Goal: Task Accomplishment & Management: Complete application form

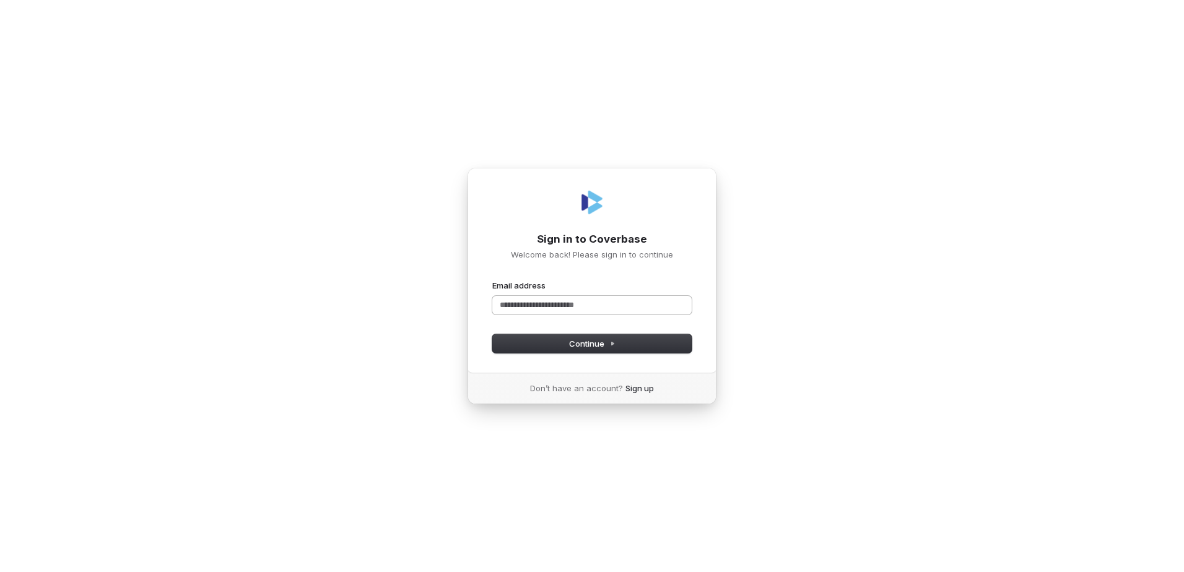
drag, startPoint x: 639, startPoint y: 297, endPoint x: 646, endPoint y: 301, distance: 8.6
click at [640, 298] on input "Email address" at bounding box center [591, 305] width 199 height 19
click at [492, 280] on button "submit" at bounding box center [492, 280] width 0 height 0
type input "**********"
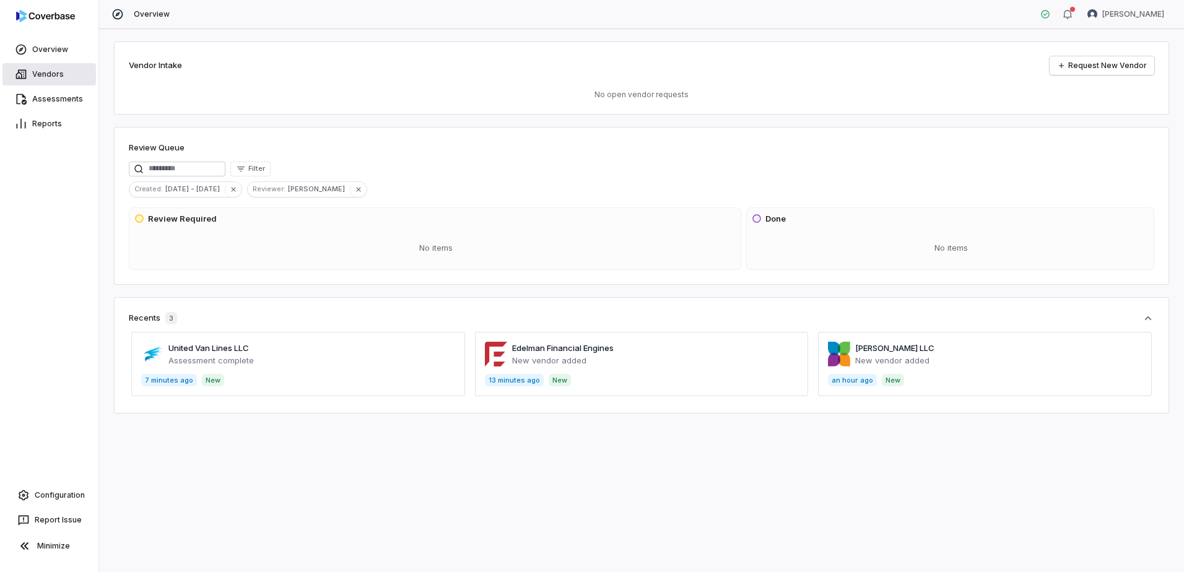
click at [51, 80] on link "Vendors" at bounding box center [48, 74] width 93 height 22
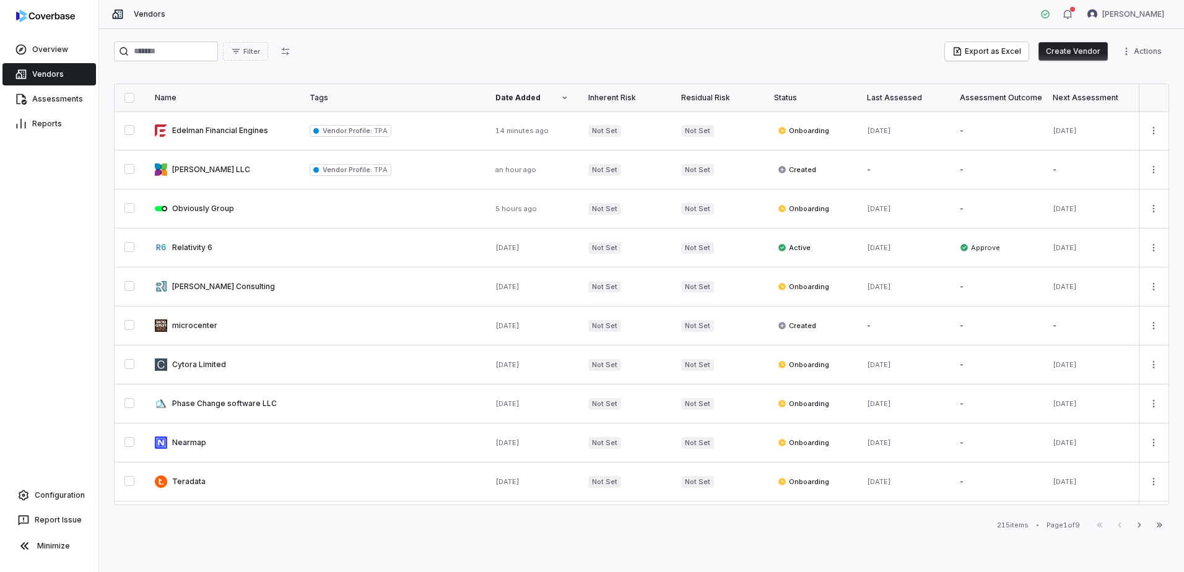
click at [1077, 46] on button "Create Vendor" at bounding box center [1072, 51] width 69 height 19
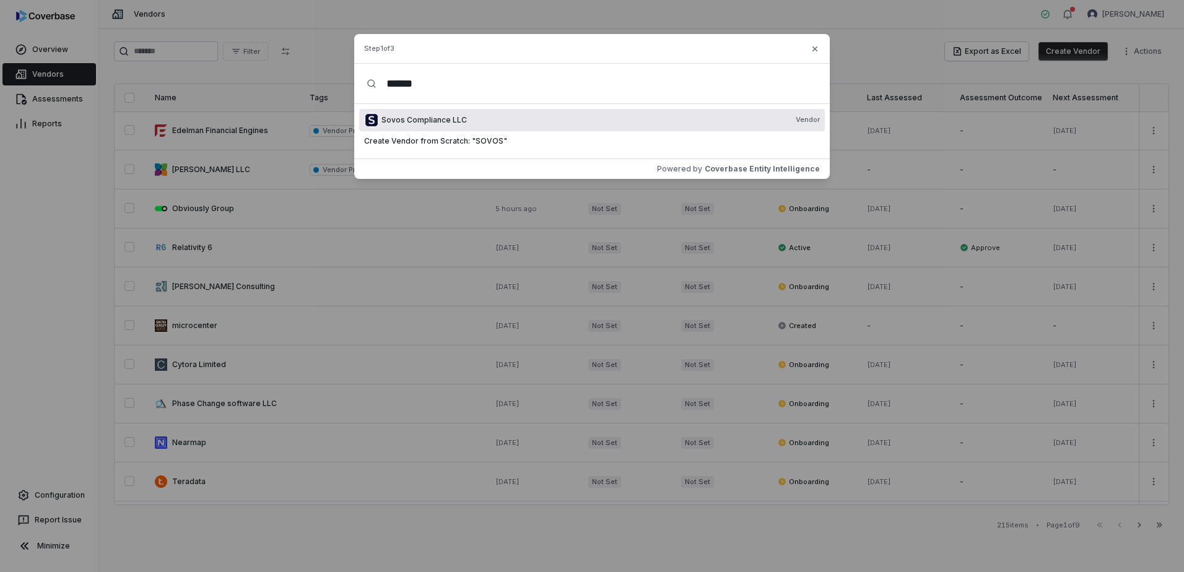
type input "*****"
click at [433, 115] on div "Sovos Compliance LLC Vendor" at bounding box center [592, 120] width 466 height 22
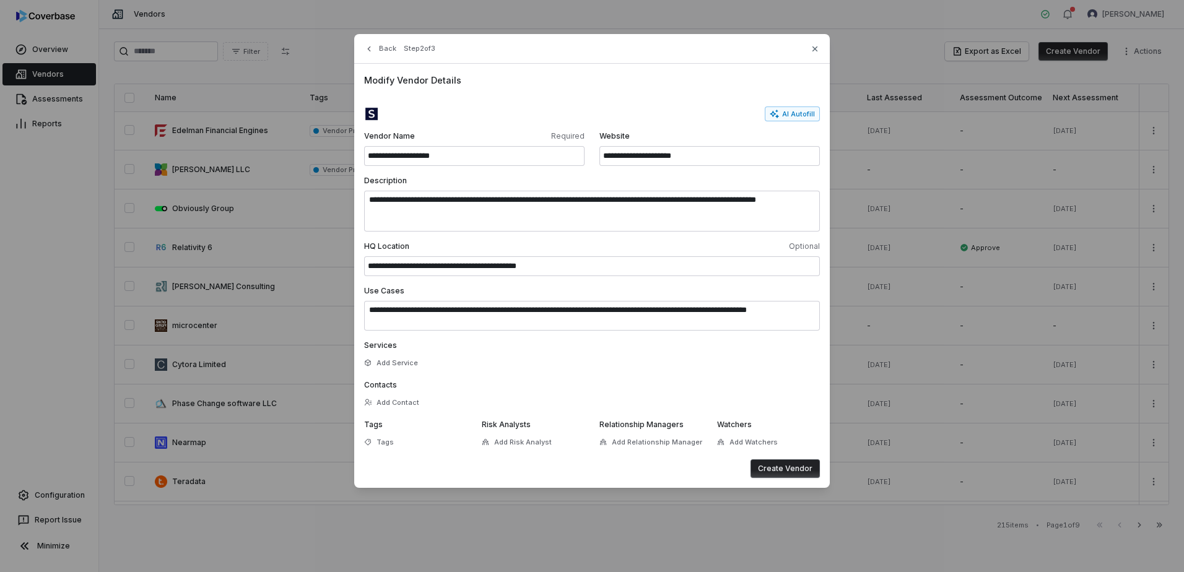
drag, startPoint x: 768, startPoint y: 467, endPoint x: 767, endPoint y: 461, distance: 6.5
click at [768, 466] on button "Create Vendor" at bounding box center [784, 468] width 69 height 19
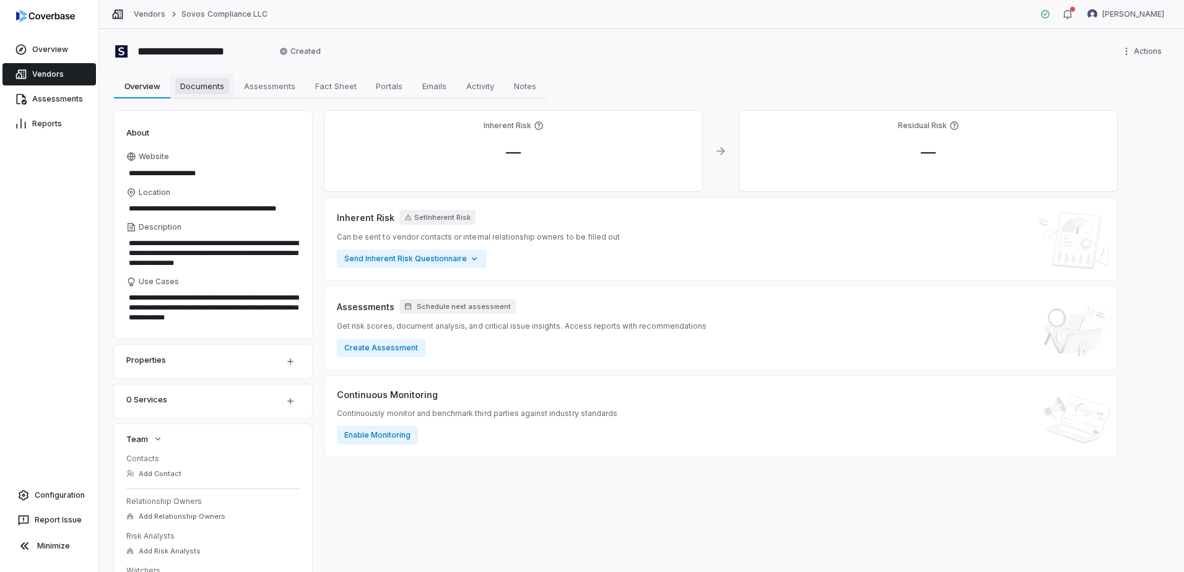
click at [202, 89] on span "Documents" at bounding box center [202, 86] width 54 height 16
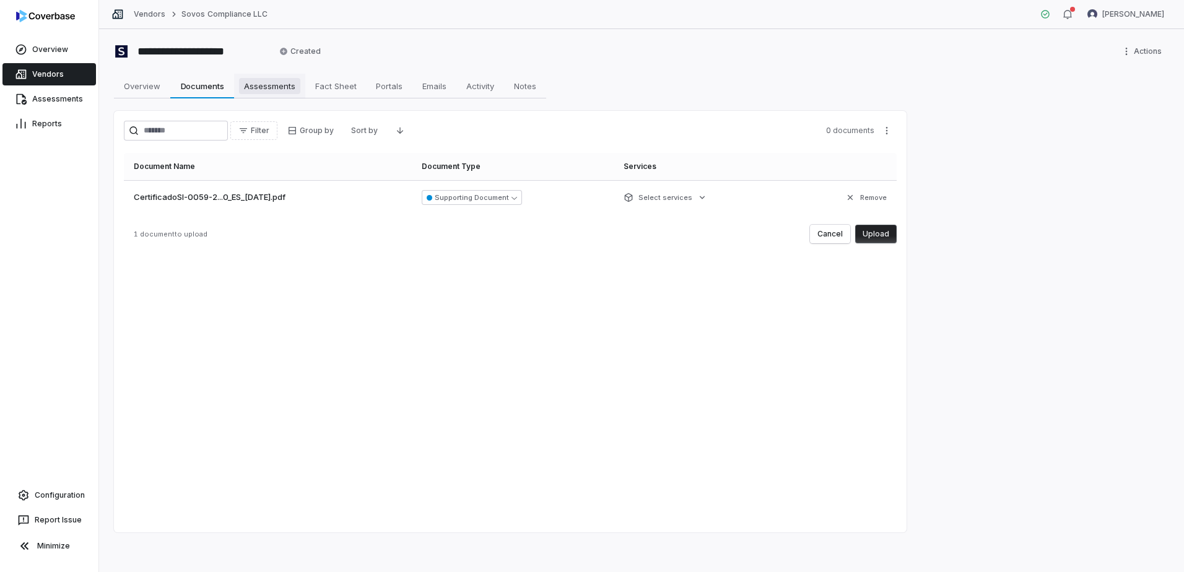
click at [247, 86] on span "Assessments" at bounding box center [269, 86] width 61 height 16
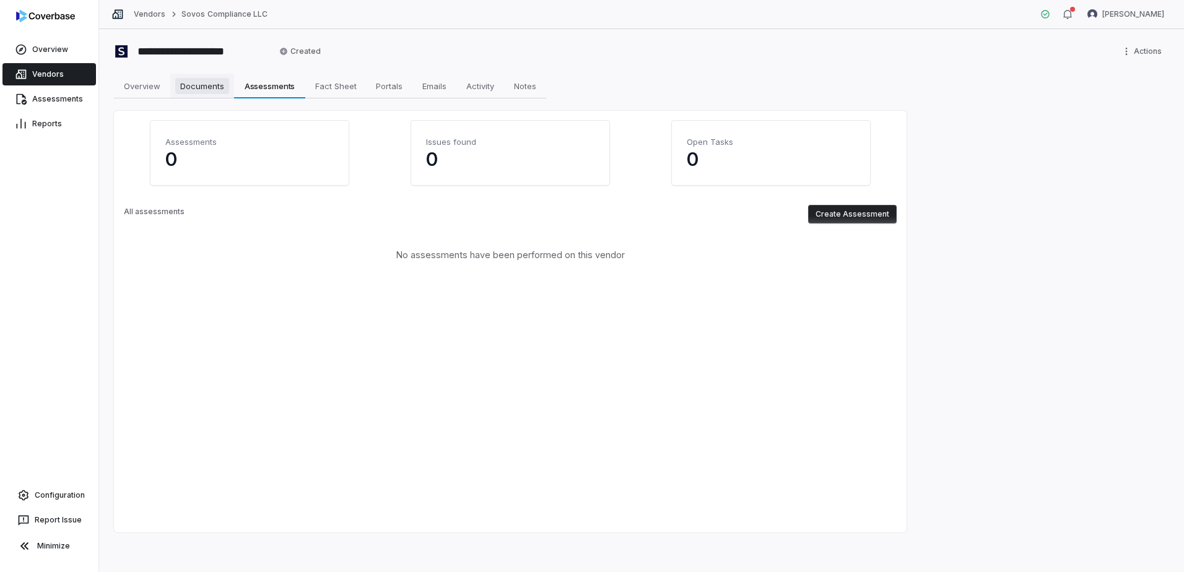
click at [202, 85] on span "Documents" at bounding box center [202, 86] width 54 height 16
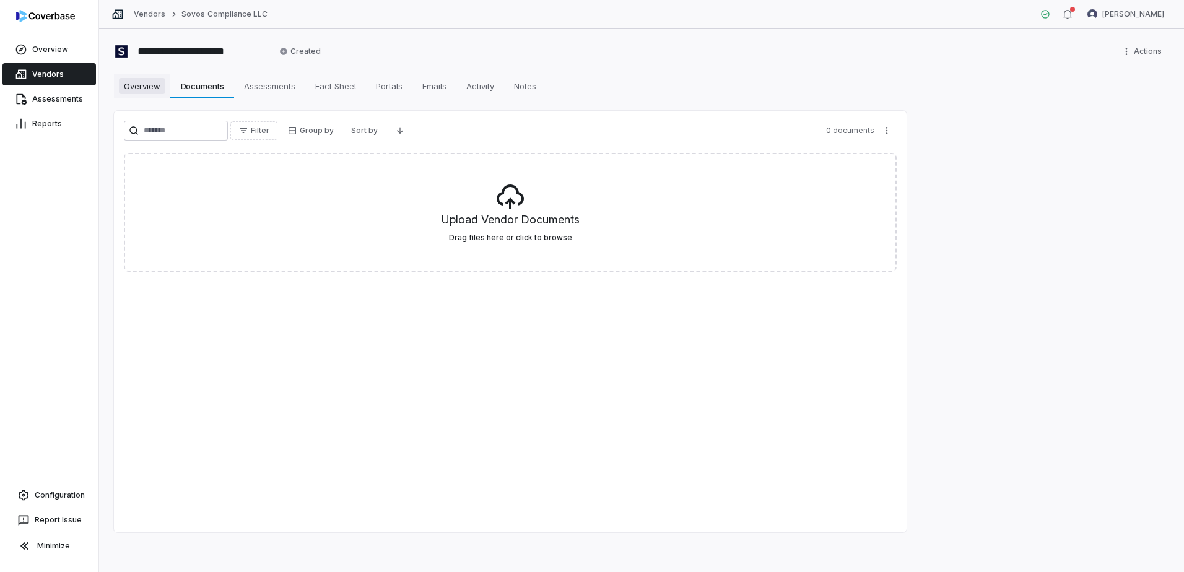
click at [145, 92] on span "Overview" at bounding box center [142, 86] width 46 height 16
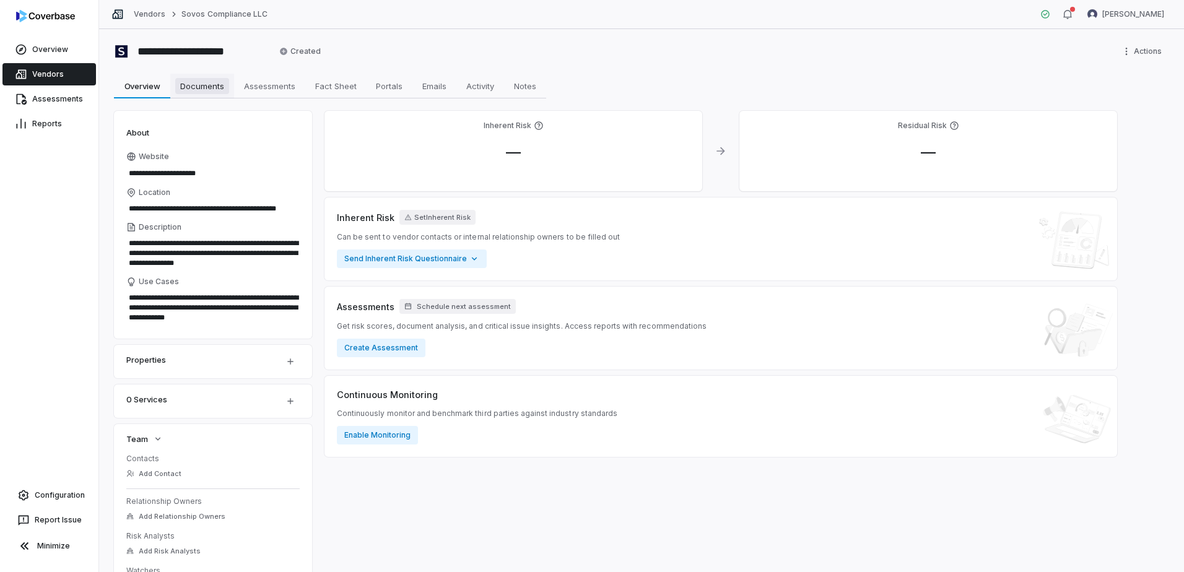
click at [192, 87] on span "Documents" at bounding box center [202, 86] width 54 height 16
type textarea "*"
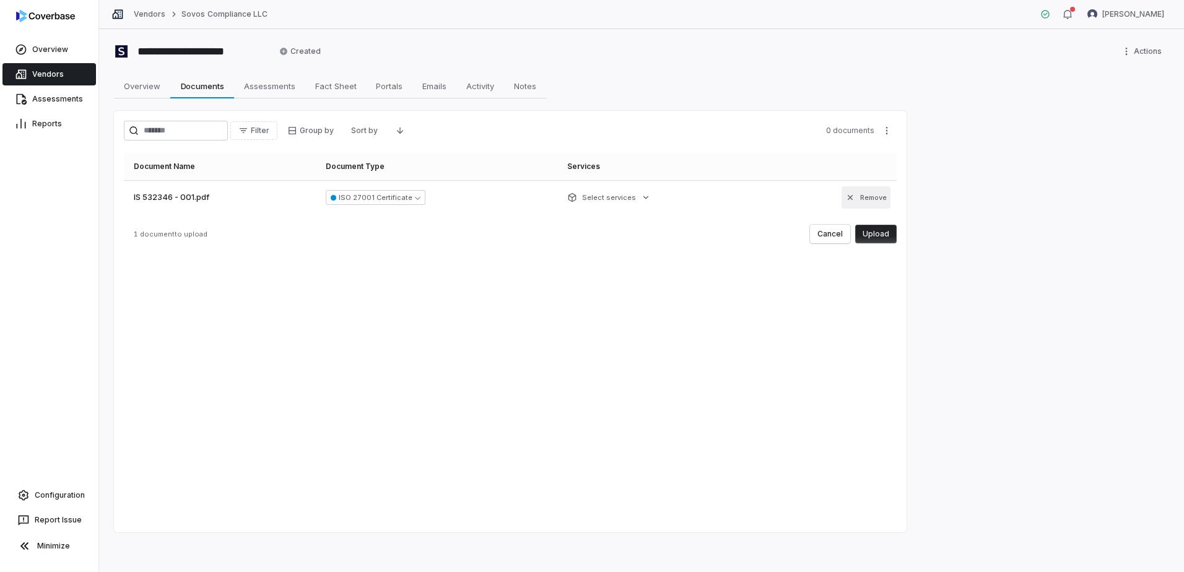
click at [850, 197] on icon "button" at bounding box center [850, 197] width 5 height 5
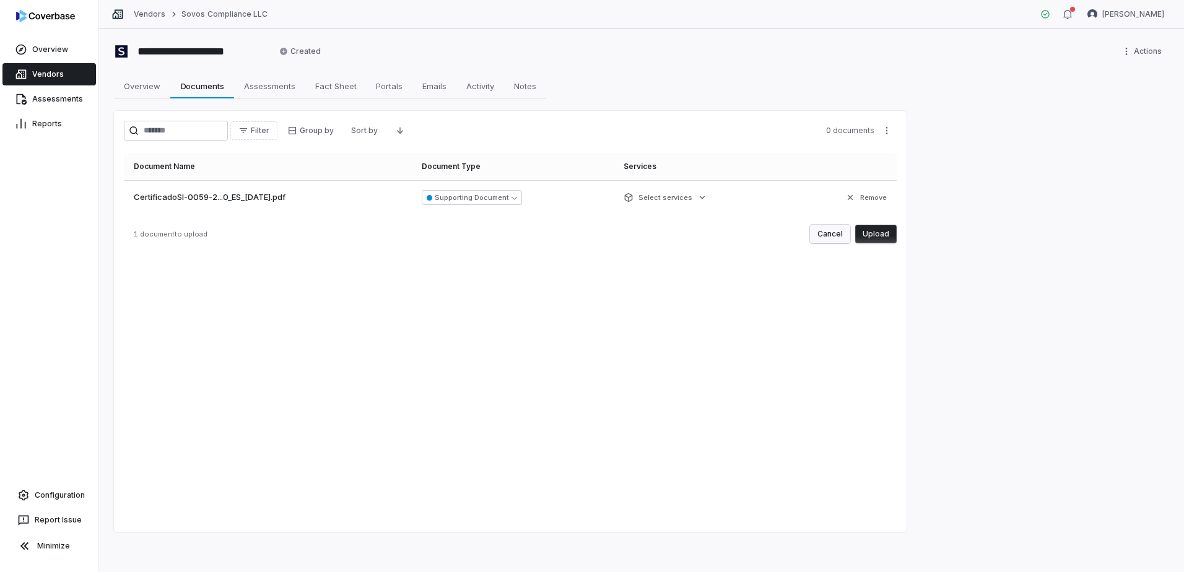
click at [850, 237] on button "Cancel" at bounding box center [830, 234] width 40 height 19
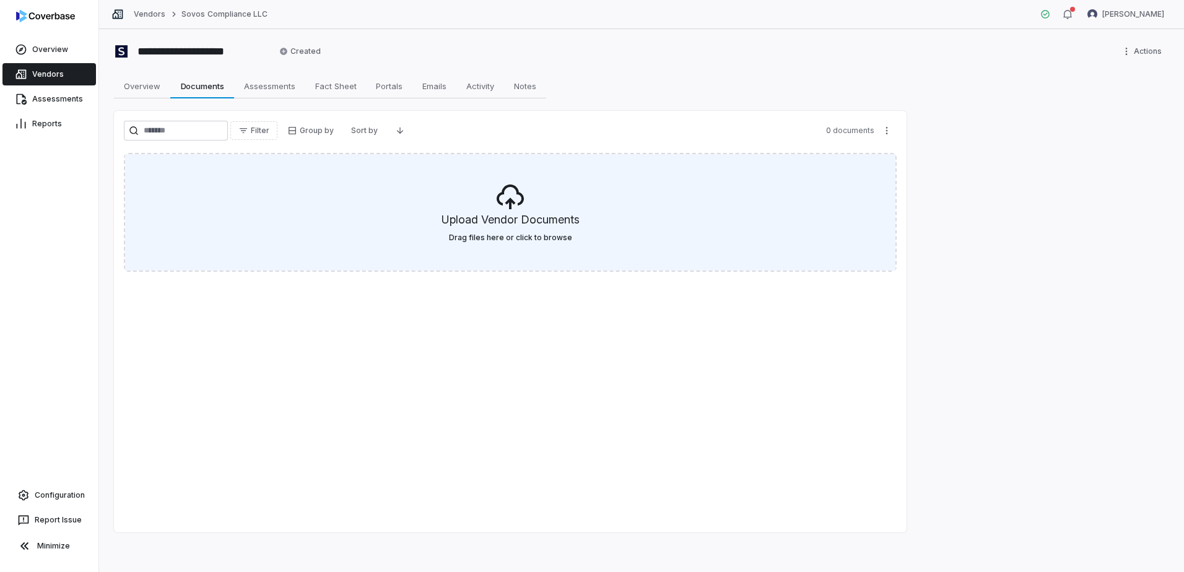
click at [487, 196] on div "Upload Vendor Documents Drag files here or click to browse" at bounding box center [510, 212] width 770 height 116
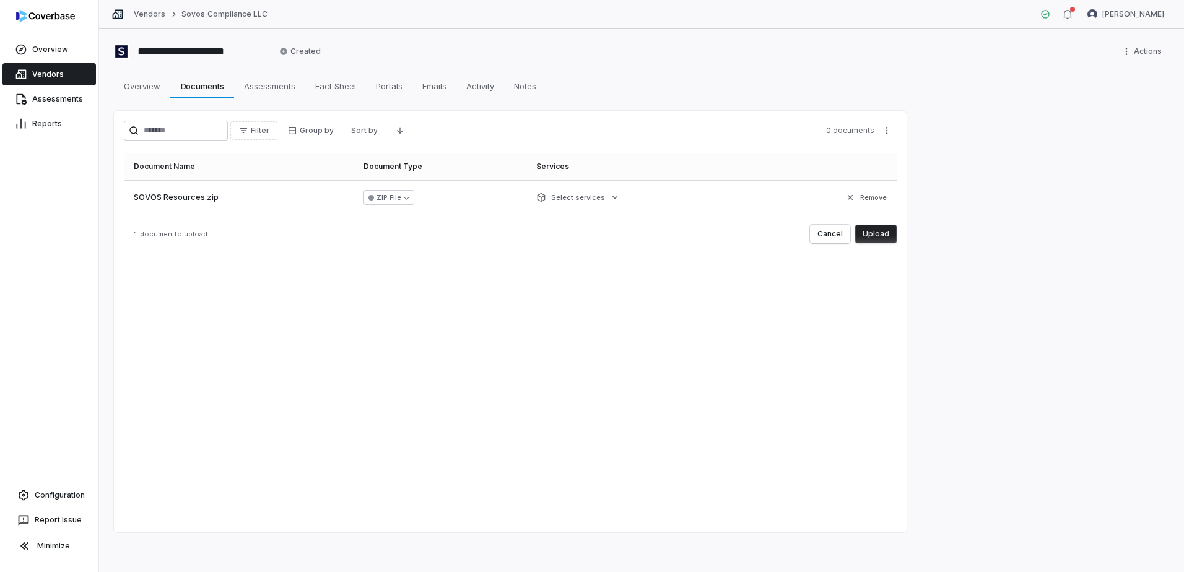
click at [894, 230] on button "Upload" at bounding box center [875, 234] width 41 height 19
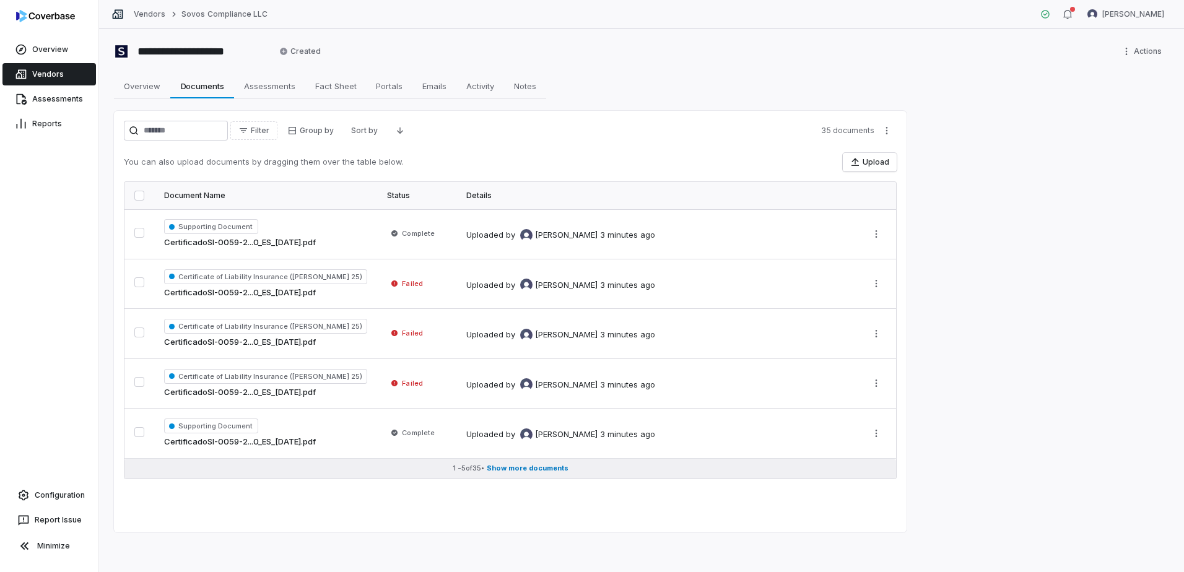
click at [507, 469] on span "Show more documents" at bounding box center [528, 468] width 82 height 9
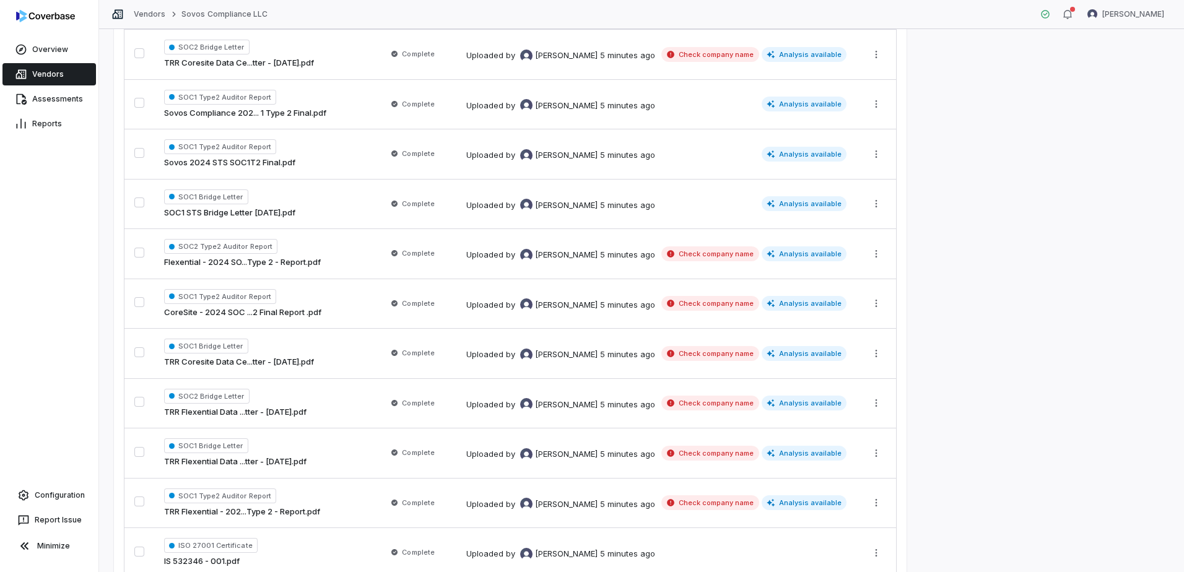
scroll to position [1452, 0]
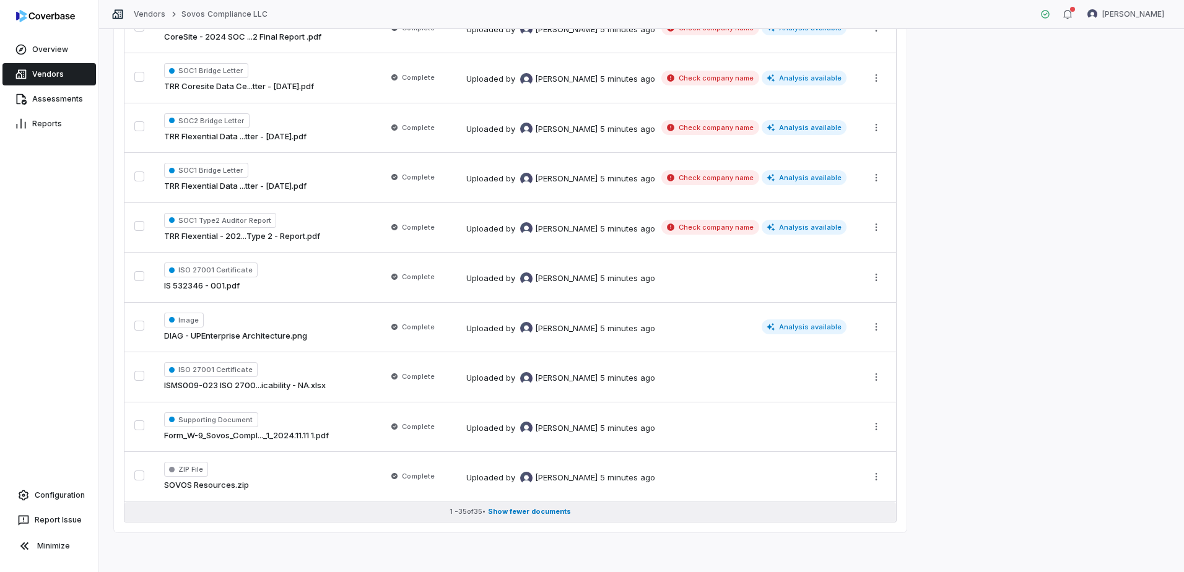
click at [546, 509] on span "Show fewer documents" at bounding box center [529, 511] width 83 height 9
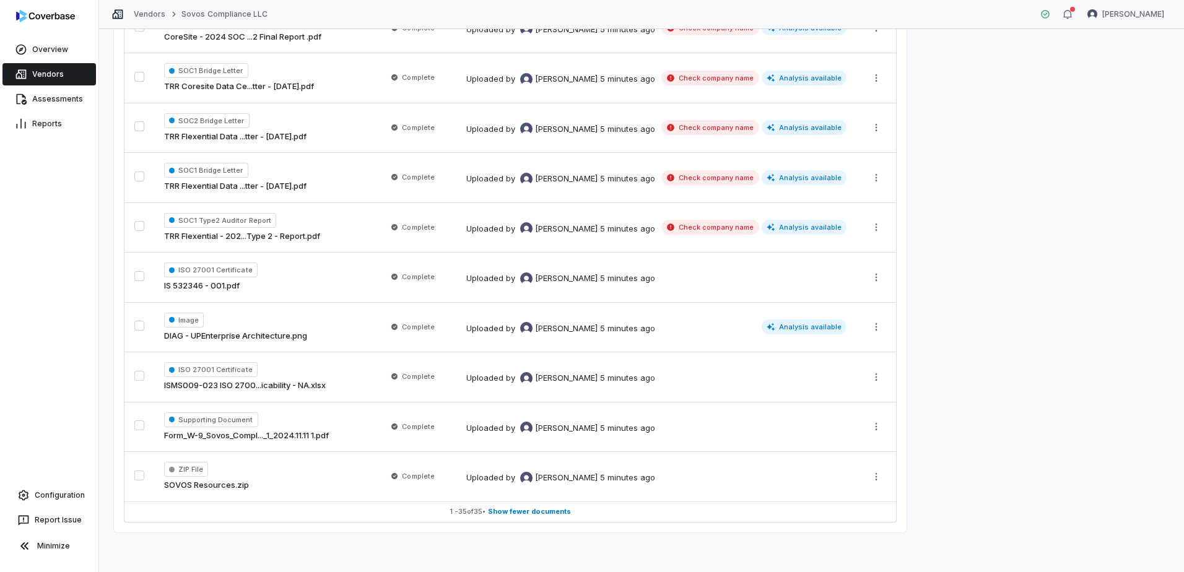
scroll to position [0, 0]
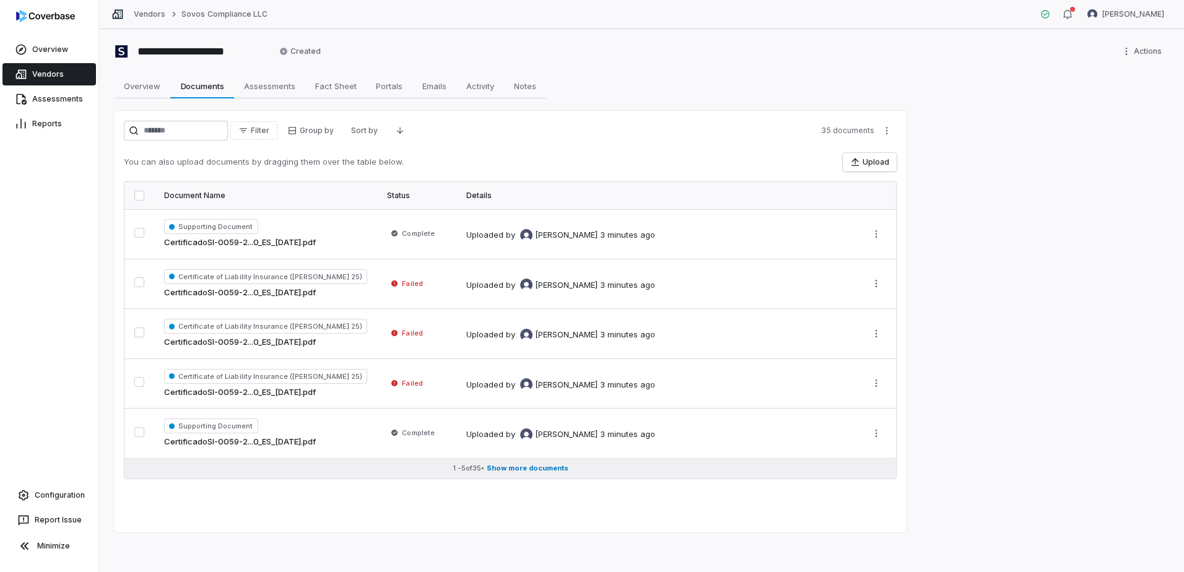
click at [534, 471] on span "Show more documents" at bounding box center [528, 468] width 82 height 9
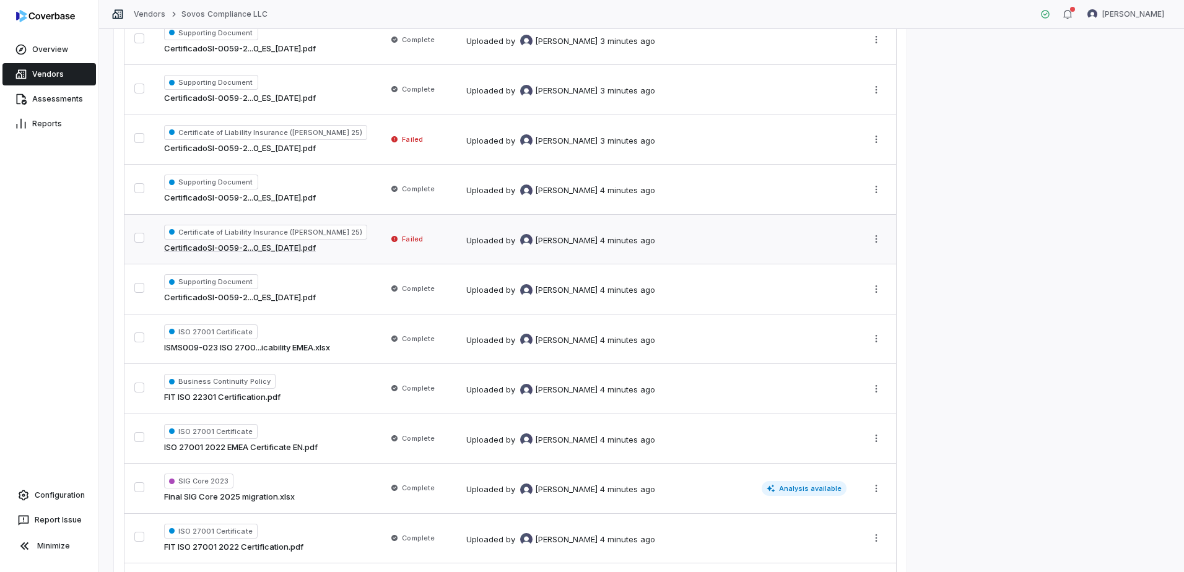
scroll to position [372, 0]
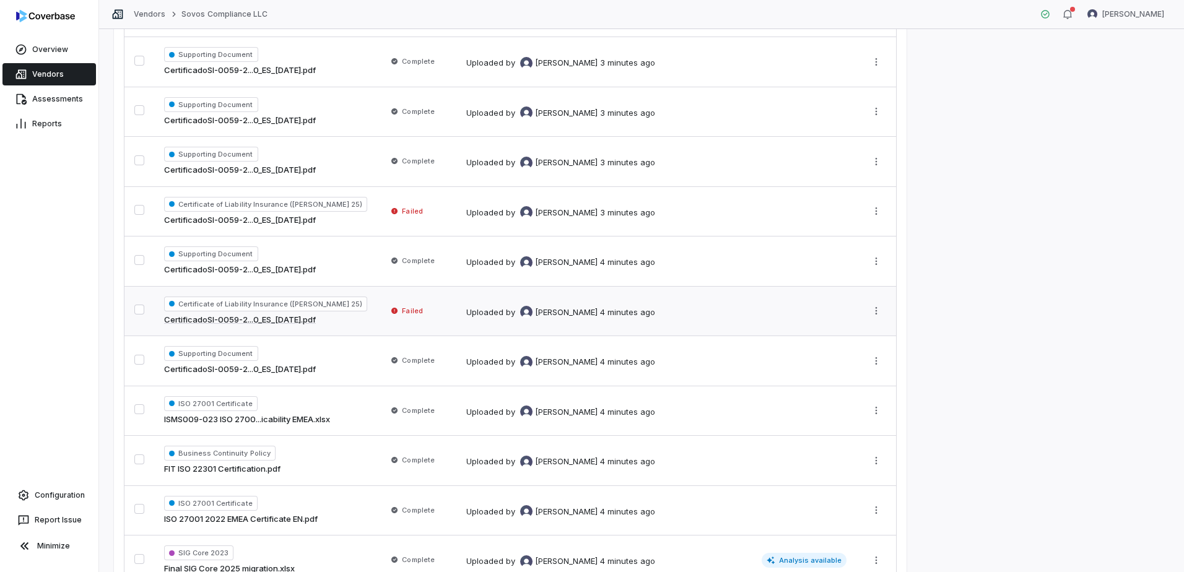
click at [402, 309] on span "Failed" at bounding box center [412, 311] width 20 height 10
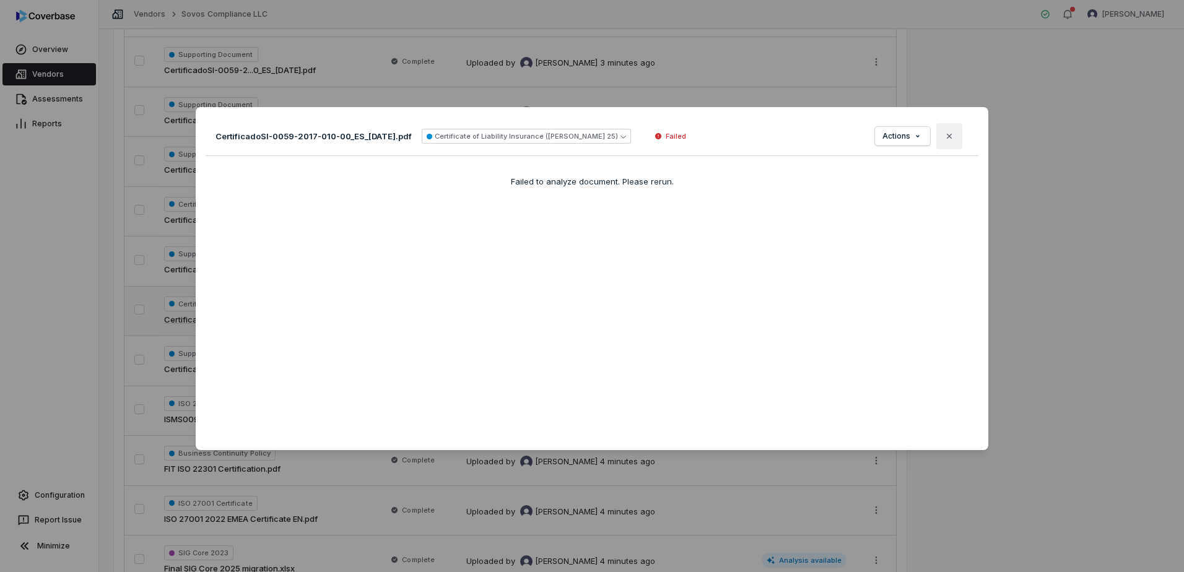
click at [948, 137] on button "Close" at bounding box center [949, 136] width 26 height 26
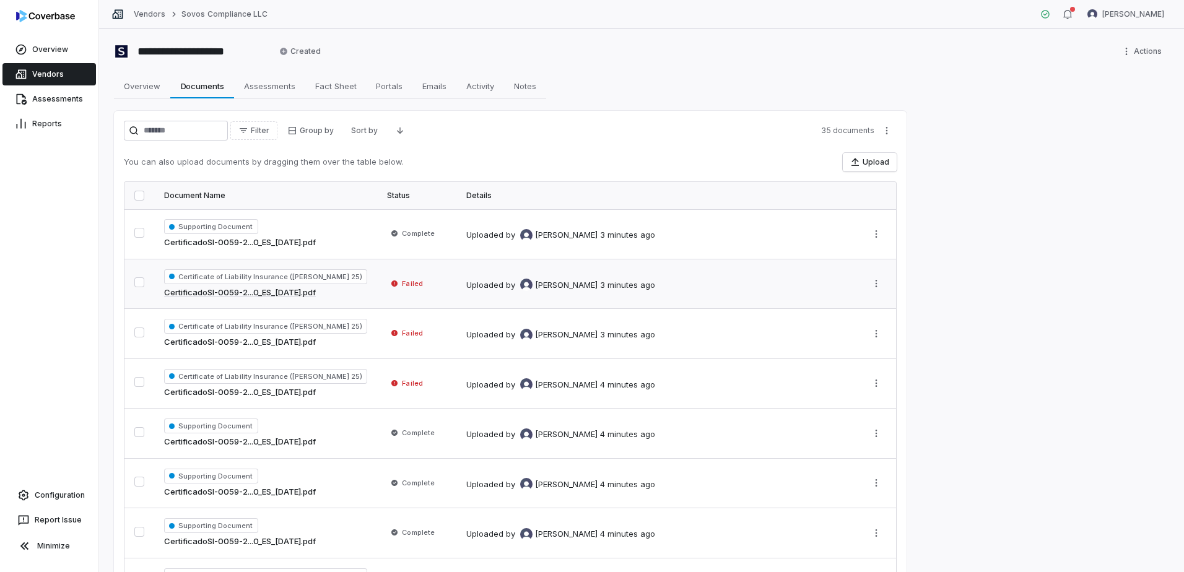
click at [398, 287] on span "Failed" at bounding box center [406, 283] width 39 height 12
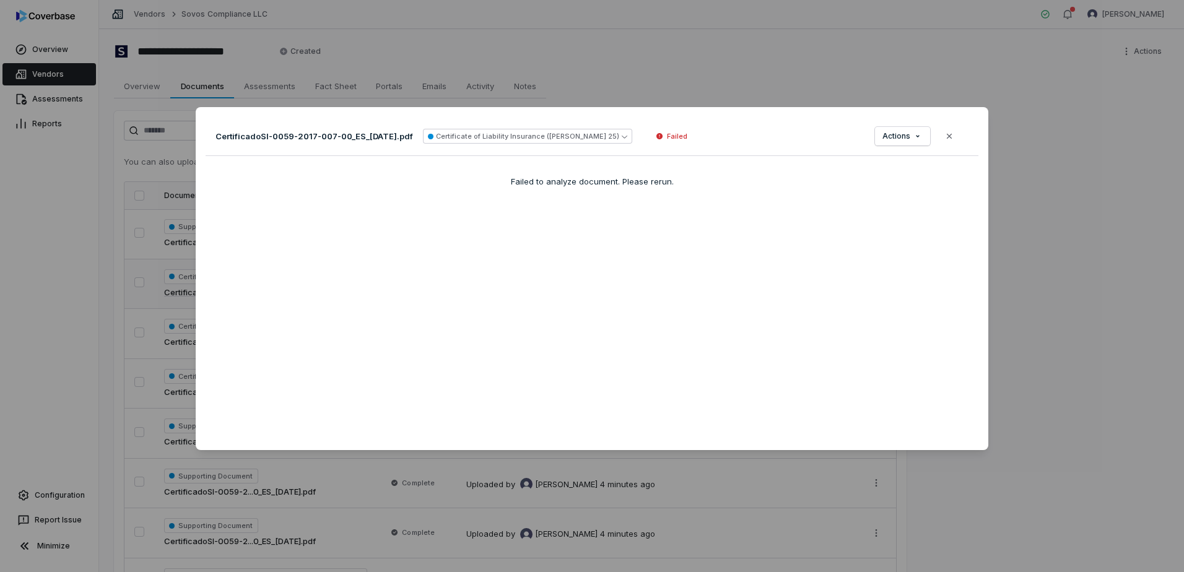
click at [1050, 217] on div "Document Preview CertificadoSI-0059-2017-007-00_ES_2025-01-28.pdf Certificate o…" at bounding box center [592, 286] width 1184 height 572
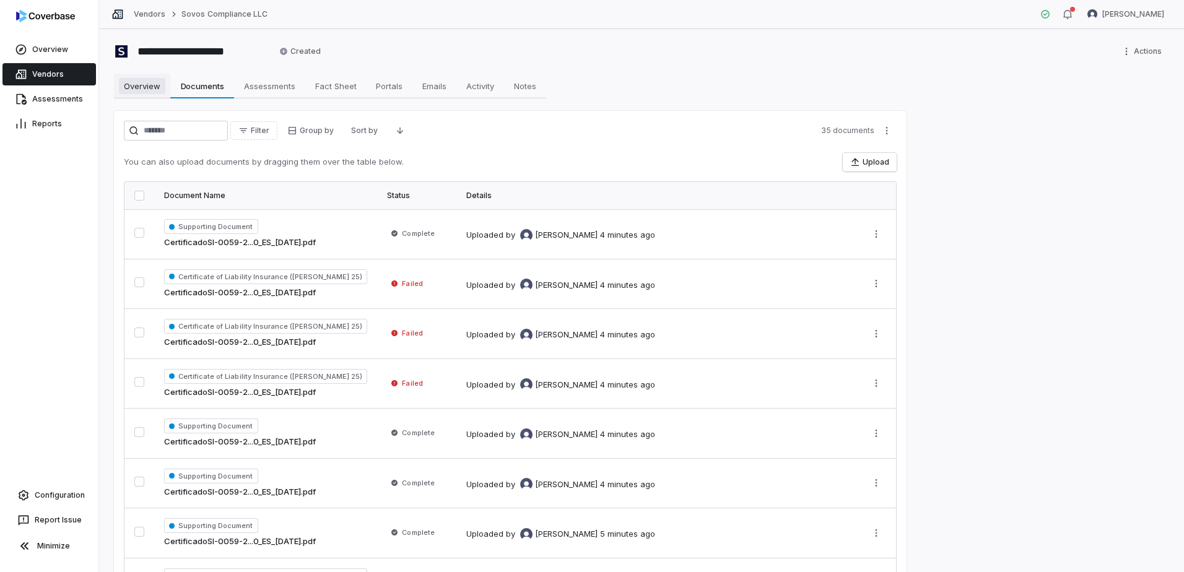
click at [152, 85] on span "Overview" at bounding box center [142, 86] width 46 height 16
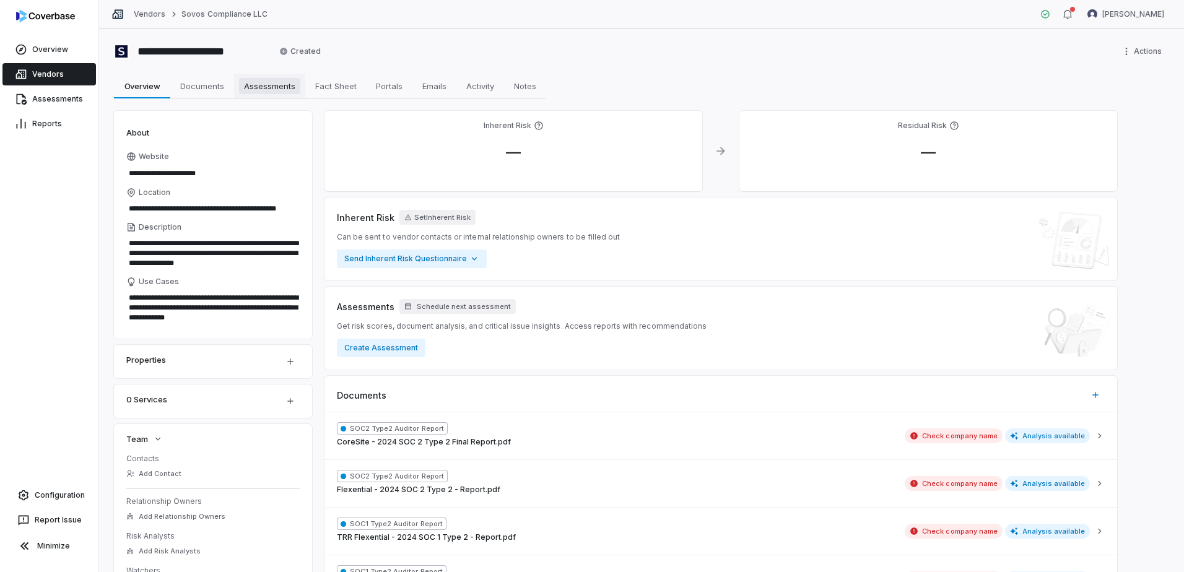
click at [272, 82] on span "Assessments" at bounding box center [269, 86] width 61 height 16
type textarea "*"
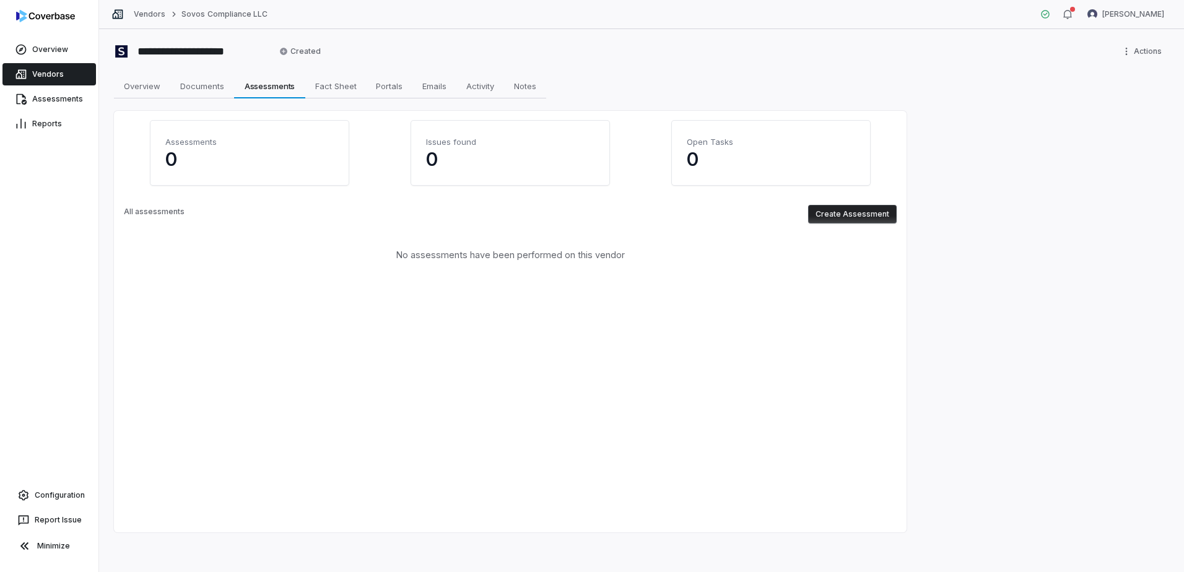
click at [835, 215] on button "Create Assessment" at bounding box center [852, 214] width 89 height 19
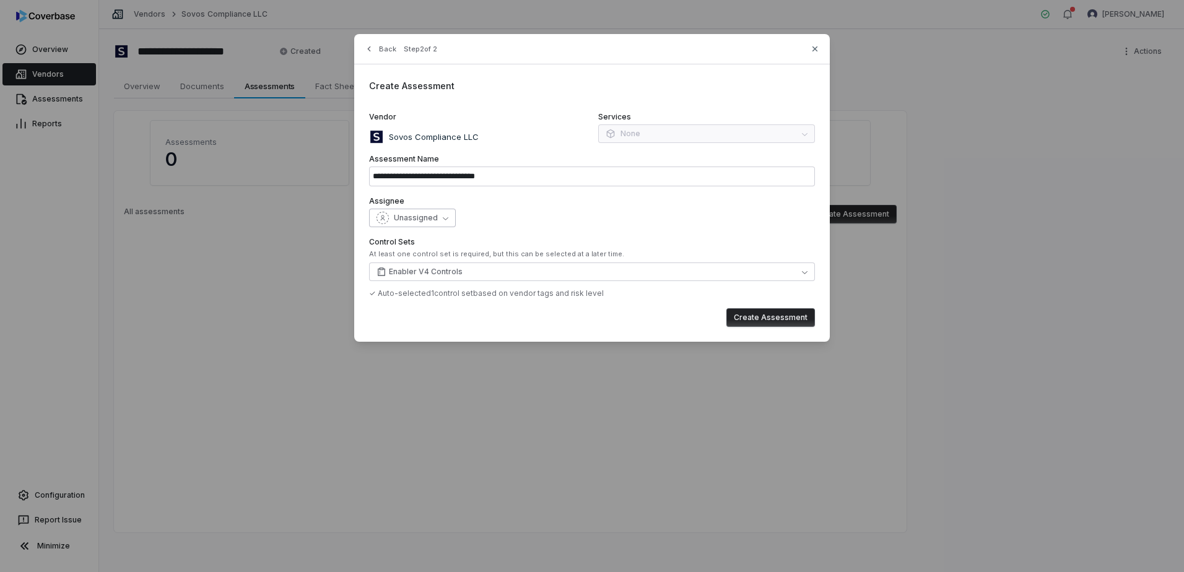
click at [440, 224] on button "Unassigned" at bounding box center [412, 218] width 87 height 19
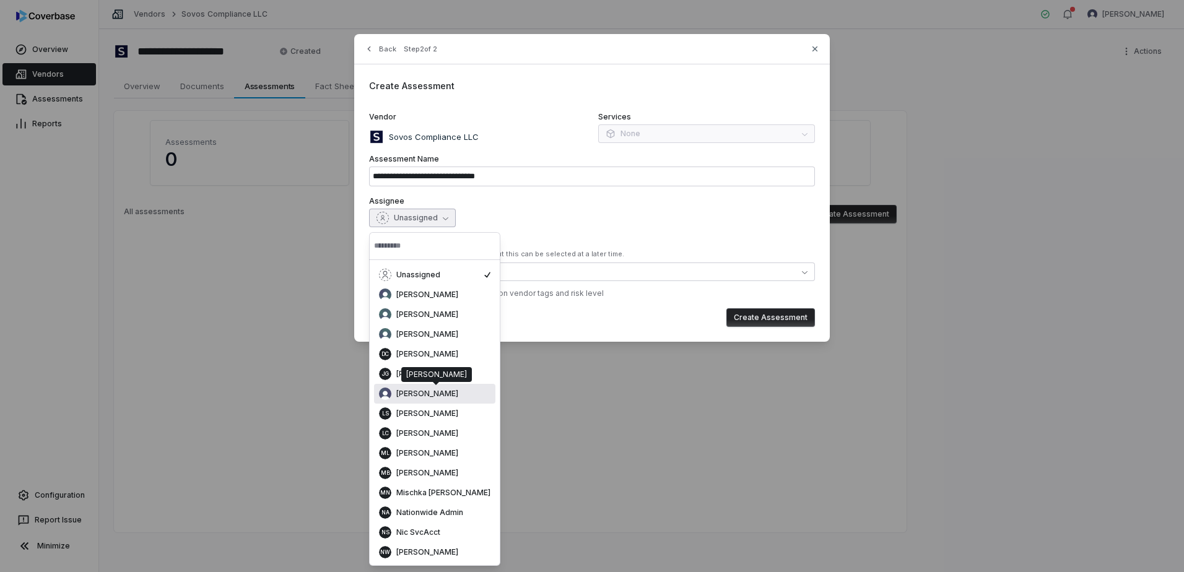
click at [430, 397] on span "[PERSON_NAME]" at bounding box center [427, 394] width 62 height 10
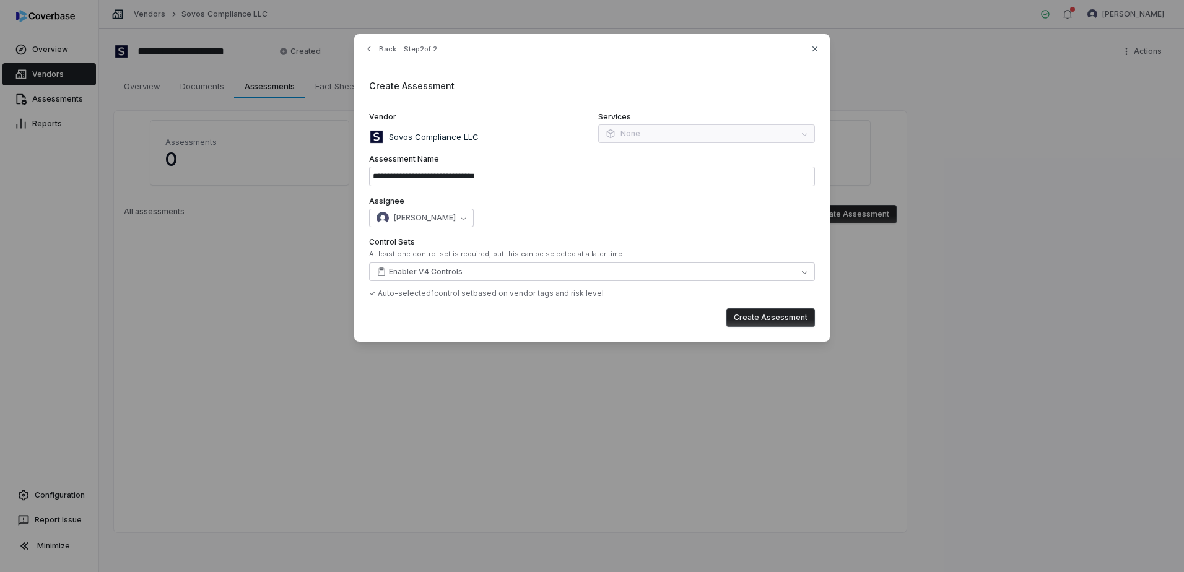
click at [786, 318] on button "Create Assessment" at bounding box center [770, 317] width 89 height 19
type input "**********"
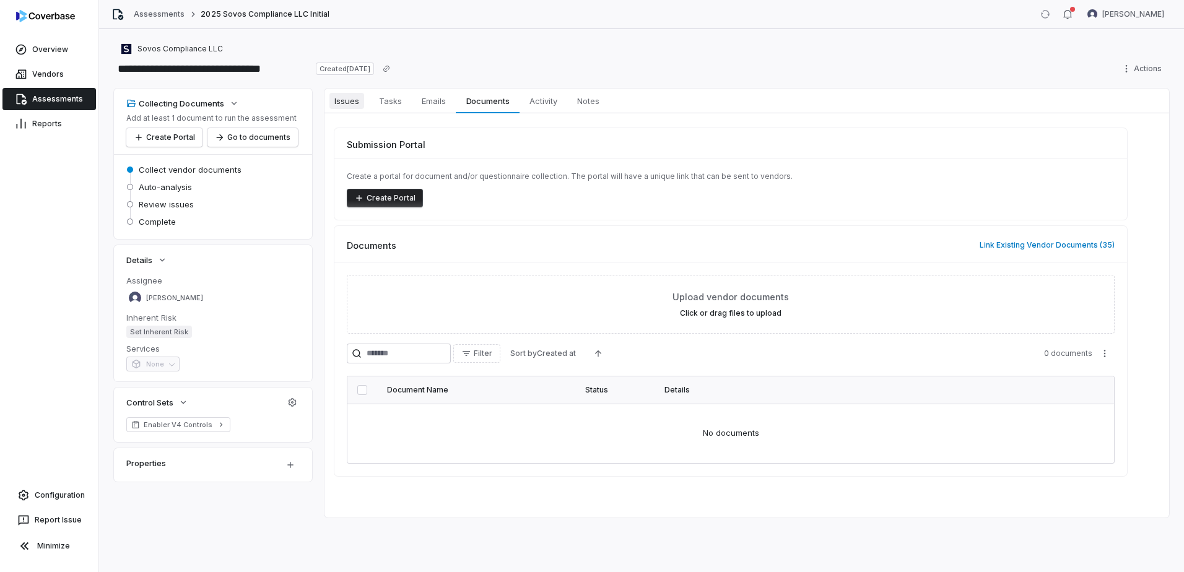
click at [350, 105] on span "Issues" at bounding box center [346, 101] width 35 height 16
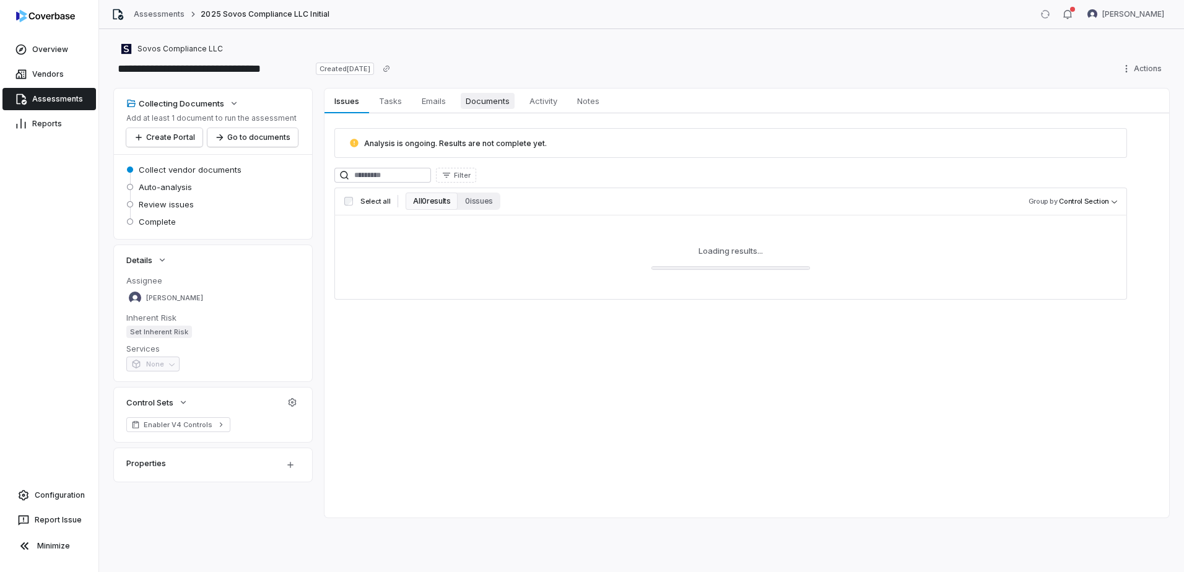
click at [491, 106] on span "Documents" at bounding box center [488, 101] width 54 height 16
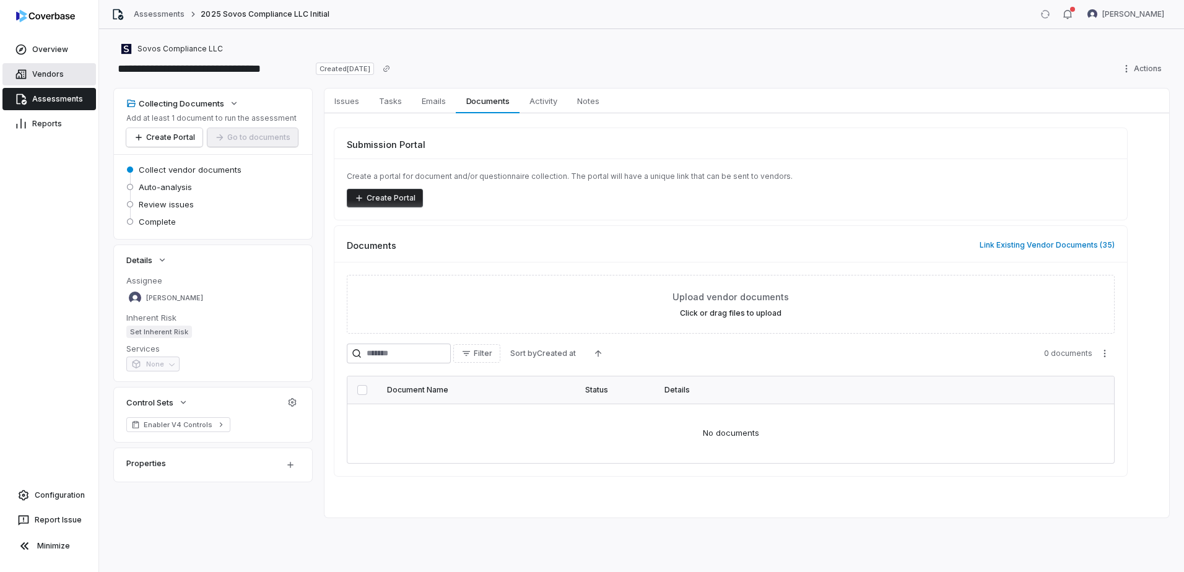
click at [40, 74] on link "Vendors" at bounding box center [48, 74] width 93 height 22
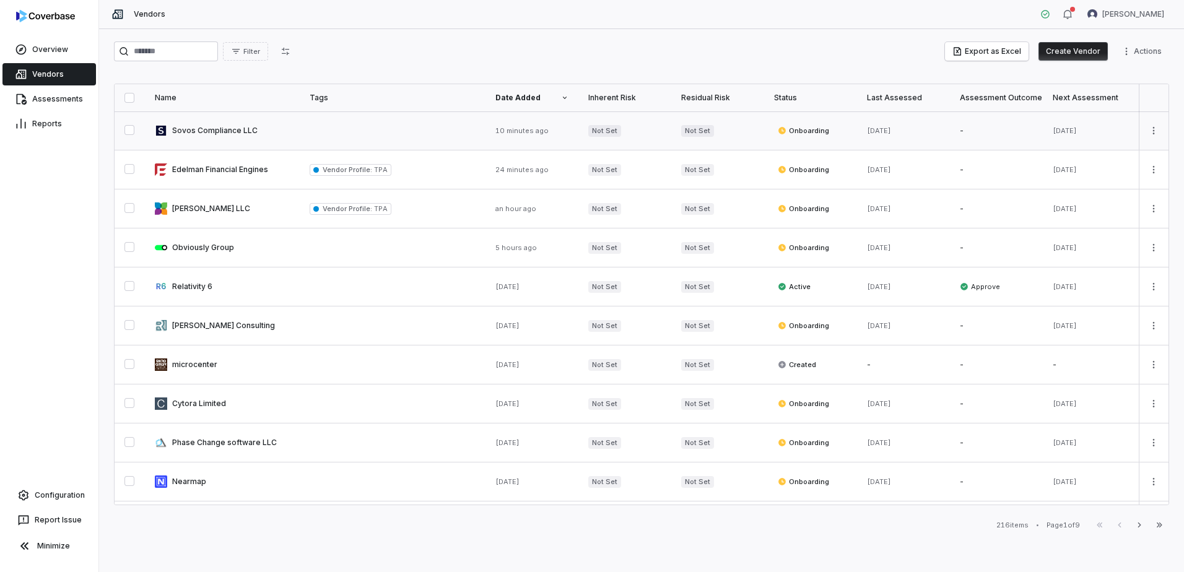
click at [224, 130] on link at bounding box center [222, 130] width 155 height 38
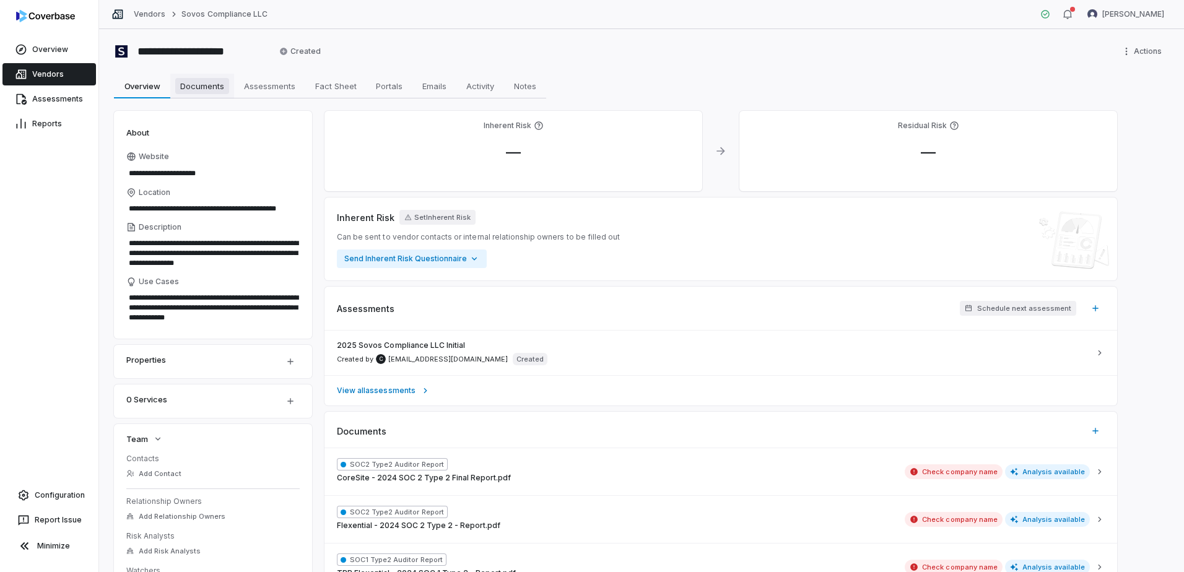
click at [209, 79] on span "Documents" at bounding box center [202, 86] width 54 height 16
type textarea "*"
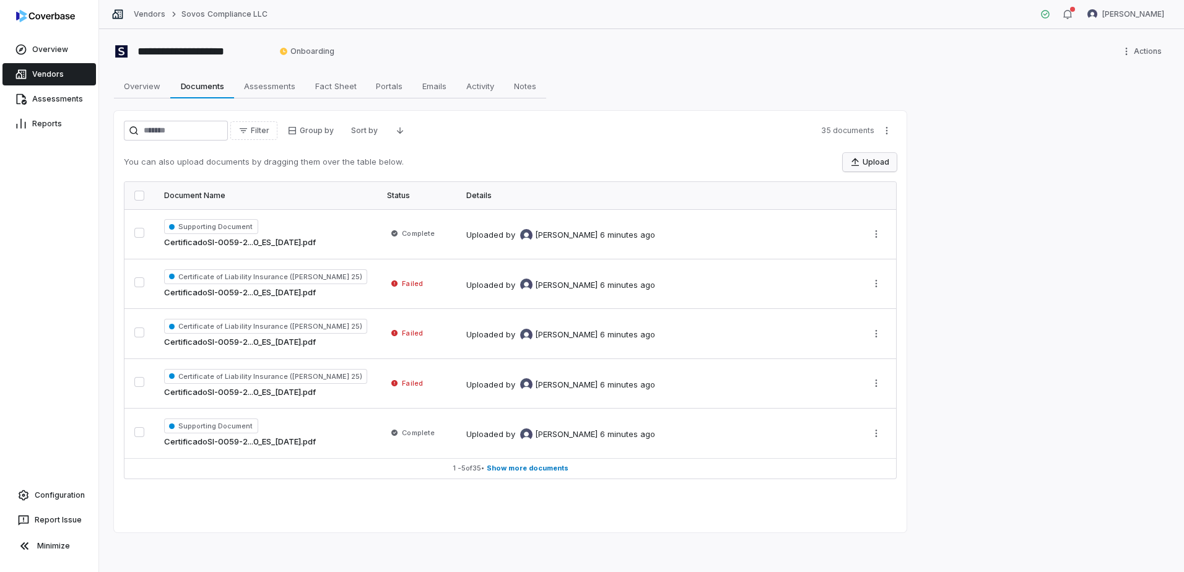
click at [859, 168] on button "Upload" at bounding box center [870, 162] width 54 height 19
click at [515, 469] on span "Show more documents" at bounding box center [528, 468] width 82 height 9
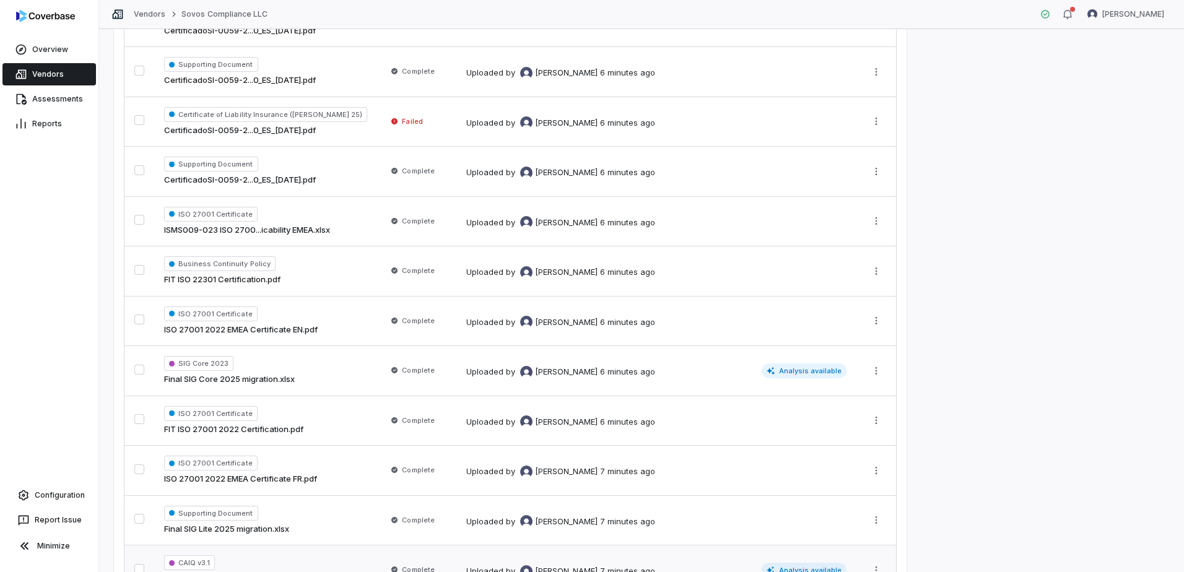
scroll to position [833, 0]
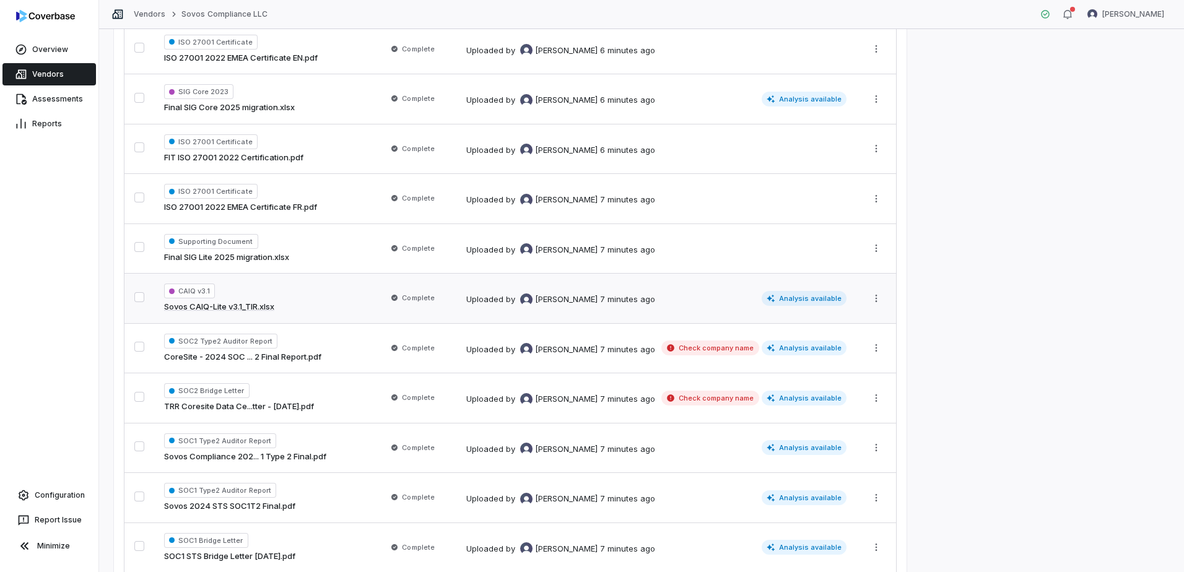
click at [387, 303] on span "Complete" at bounding box center [412, 298] width 51 height 12
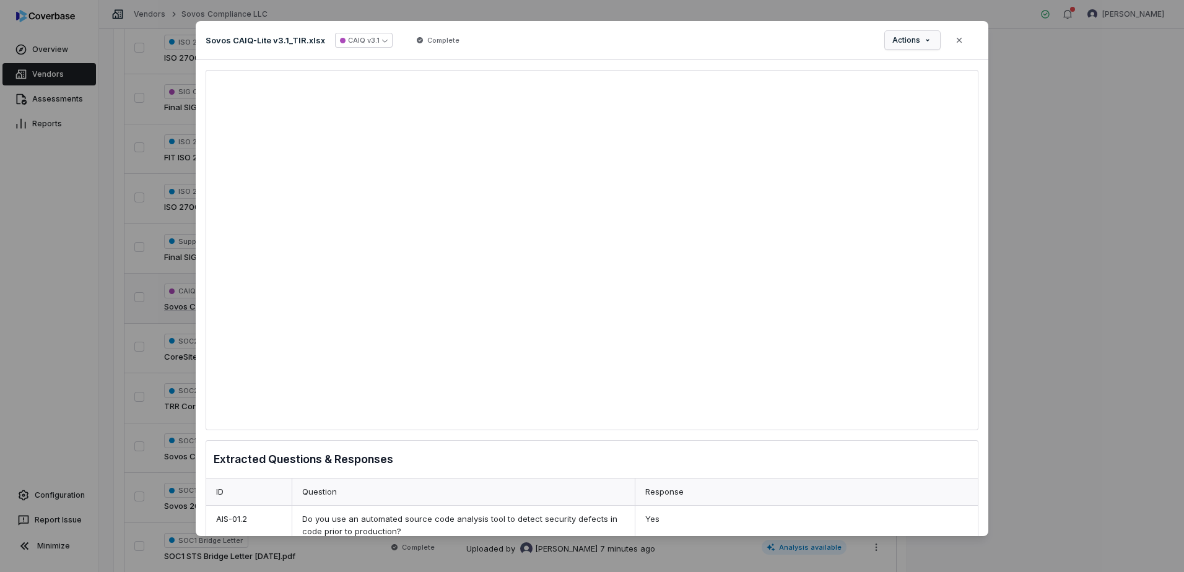
click at [926, 42] on div "Document Preview Sovos CAIQ-Lite v3.1_TIR.xlsx CAIQ v3.1 Complete Actions Close…" at bounding box center [592, 285] width 1184 height 569
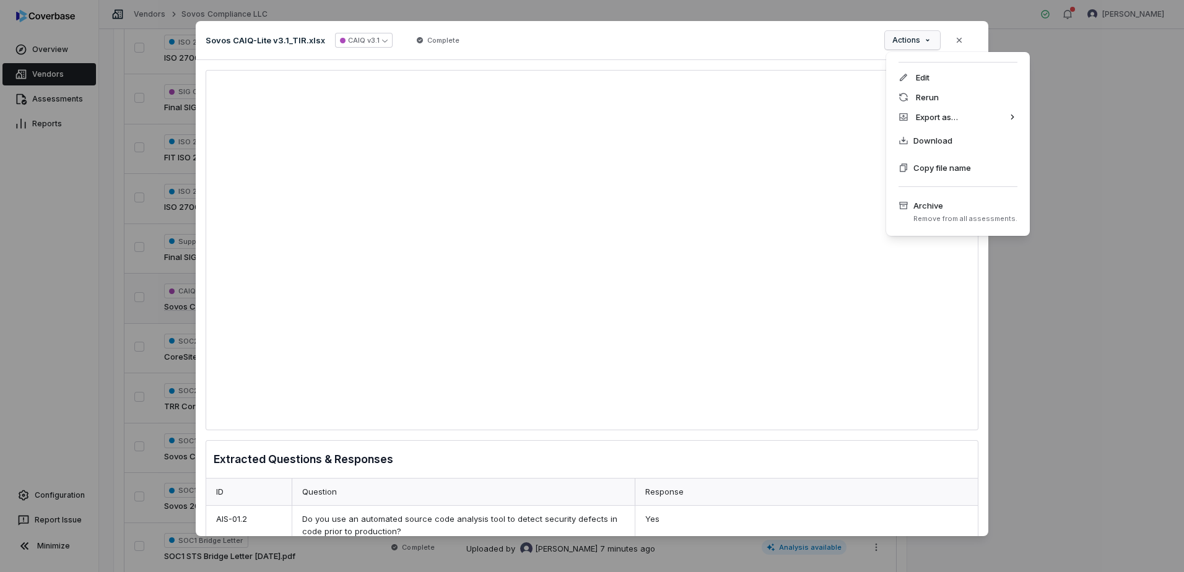
click at [1113, 222] on div "Document Preview Sovos CAIQ-Lite v3.1_TIR.xlsx CAIQ v3.1 Complete Actions Close…" at bounding box center [592, 285] width 1184 height 569
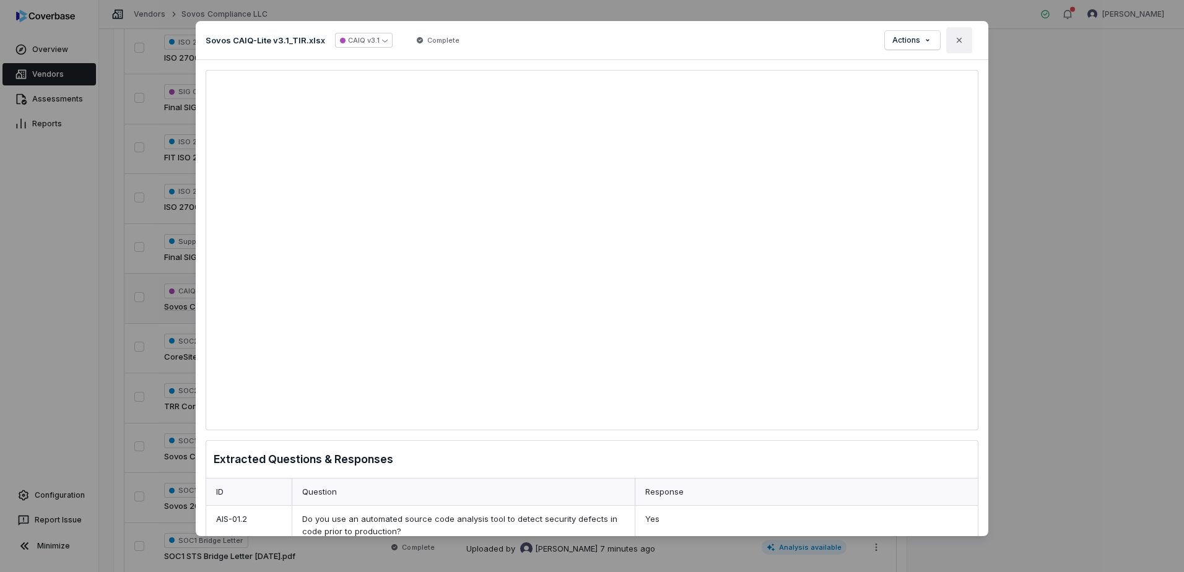
click at [957, 38] on icon "button" at bounding box center [959, 40] width 5 height 5
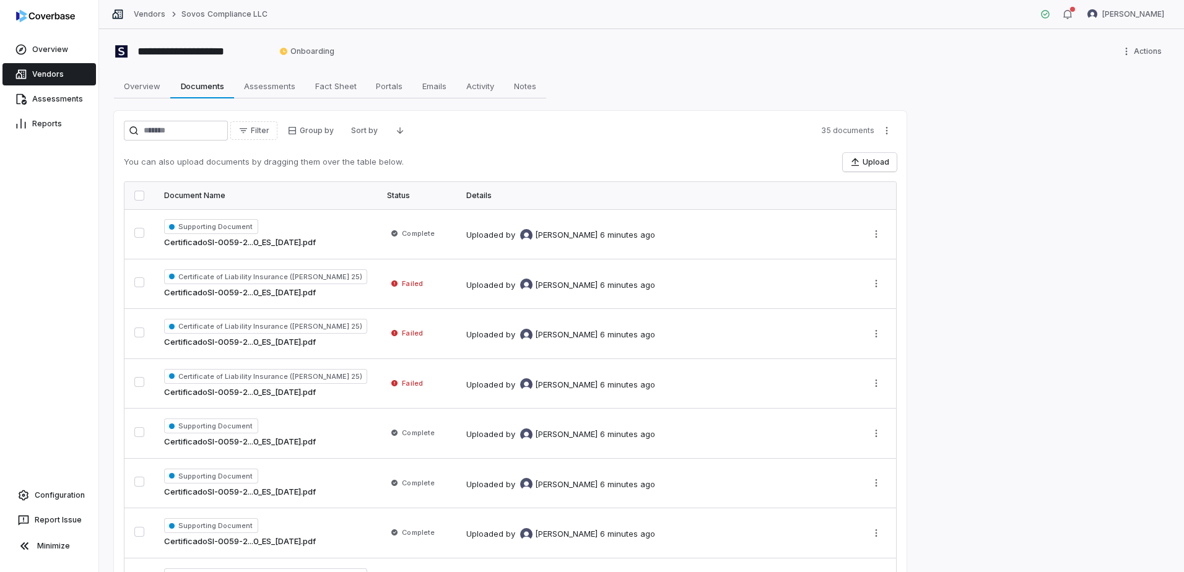
click at [59, 87] on div "Assessments" at bounding box center [49, 99] width 98 height 25
click at [66, 100] on link "Assessments" at bounding box center [48, 99] width 93 height 22
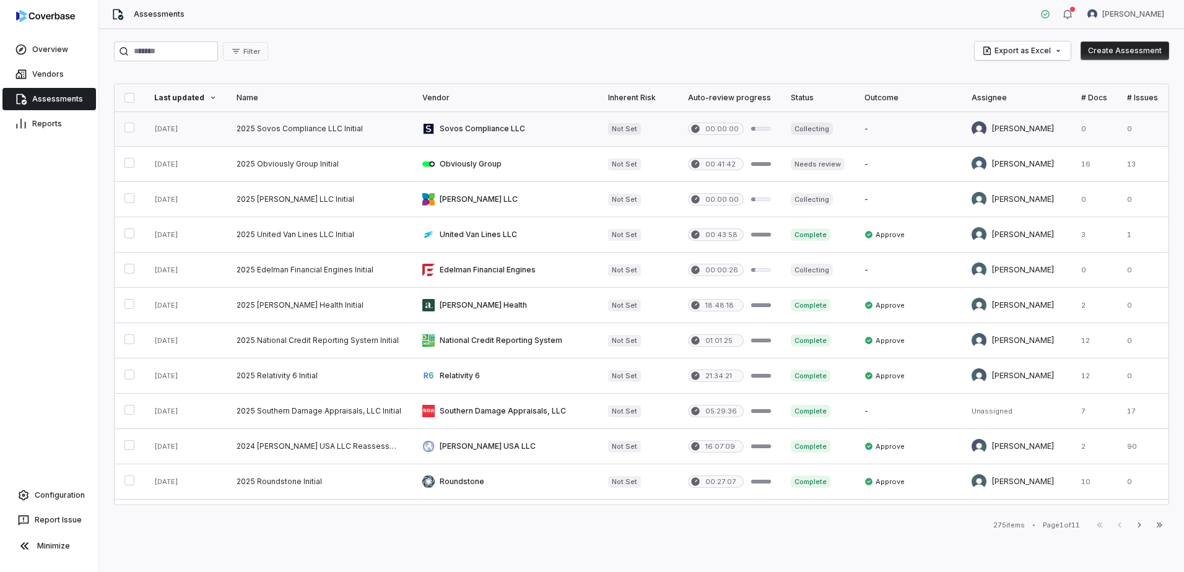
click at [317, 134] on link at bounding box center [320, 128] width 186 height 35
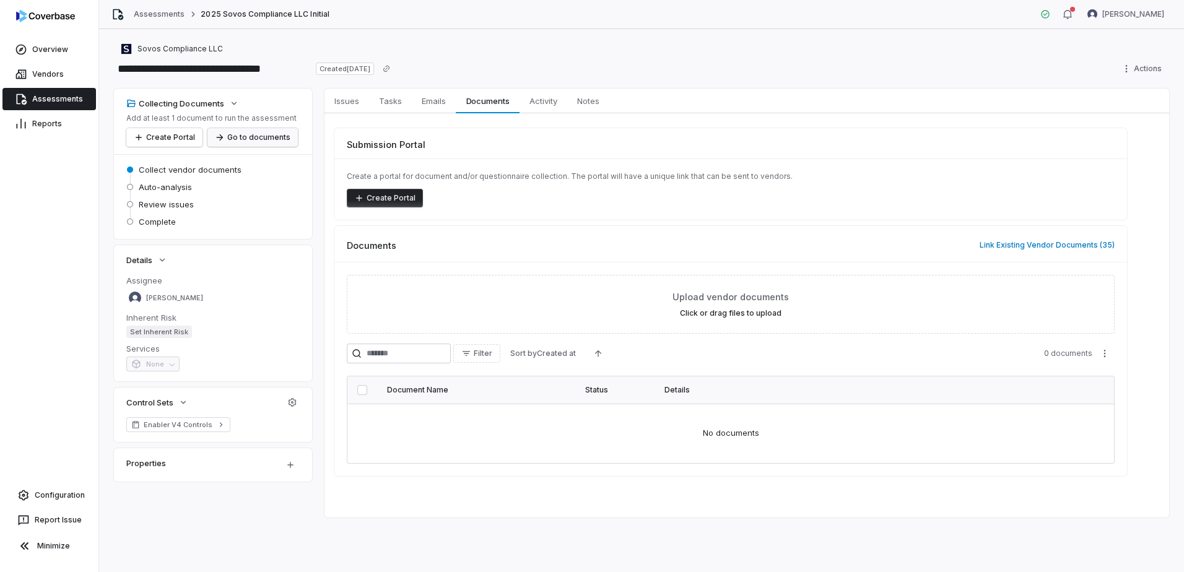
click at [254, 135] on button "Go to documents" at bounding box center [252, 137] width 90 height 19
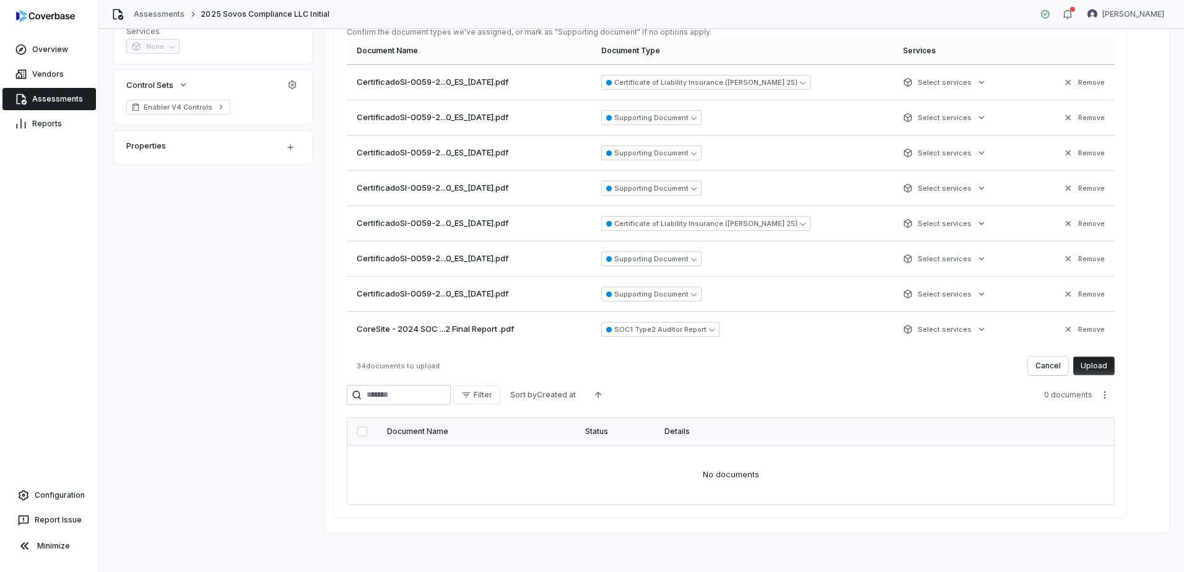
scroll to position [917, 0]
click at [1095, 361] on button "Upload" at bounding box center [1093, 366] width 41 height 19
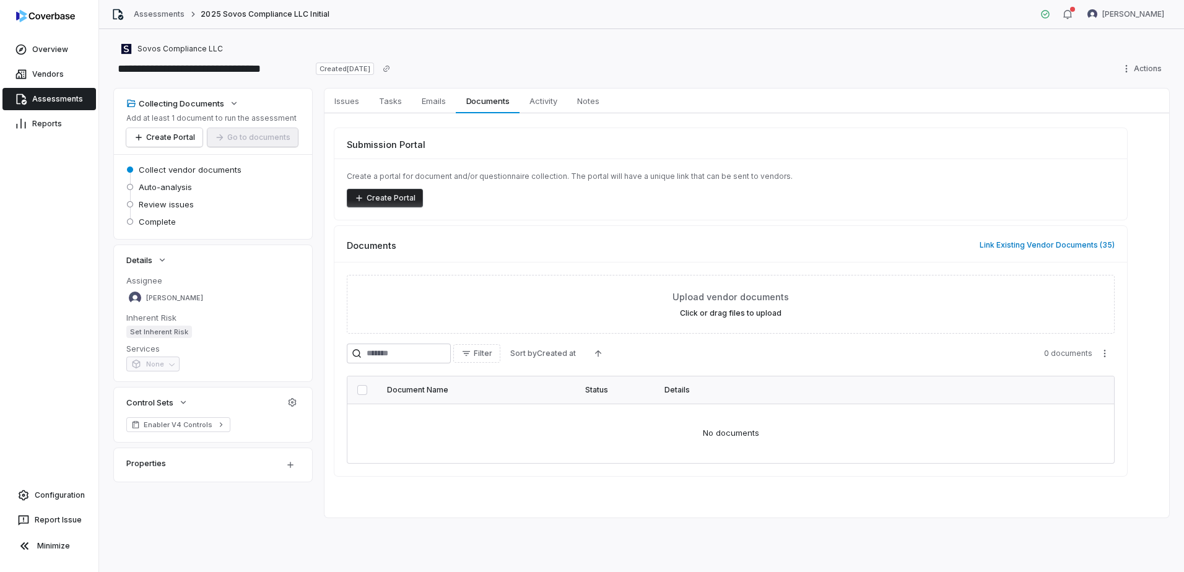
scroll to position [0, 0]
click at [1028, 242] on button "Link Existing Vendor Documents ( 35 )" at bounding box center [1047, 245] width 142 height 26
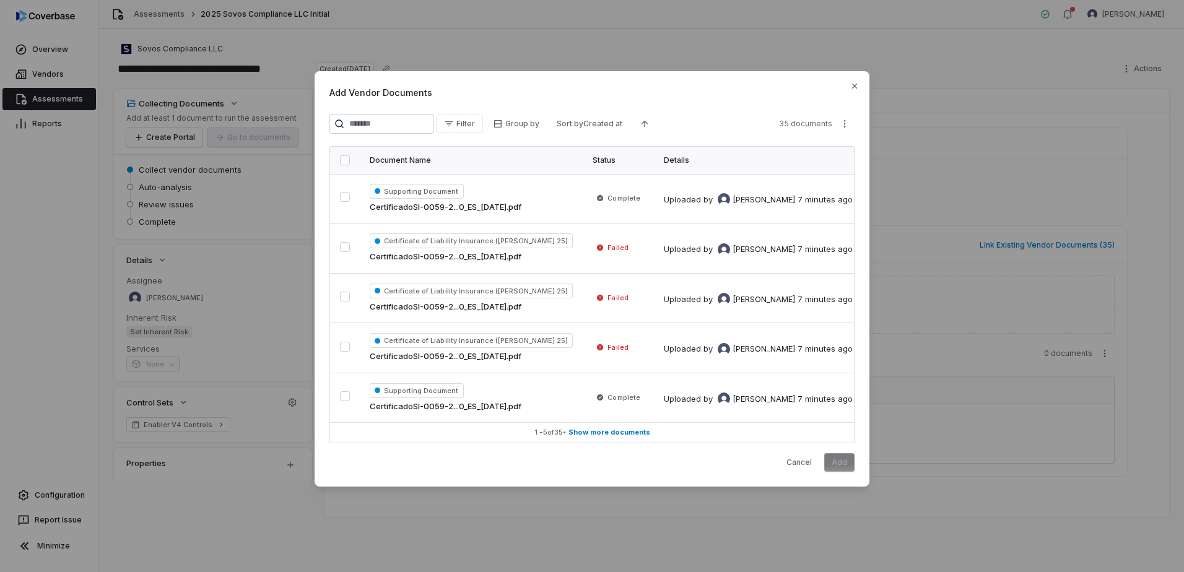
click at [348, 163] on button "button" at bounding box center [345, 160] width 10 height 10
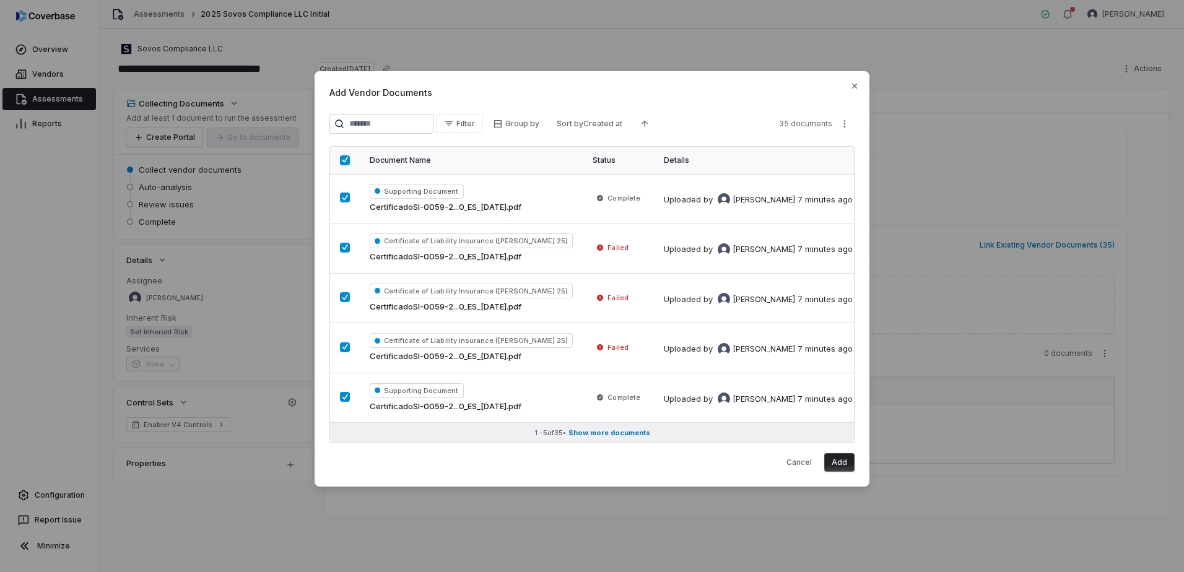
click at [716, 438] on button "1 - 5 of 35 • Show more documents" at bounding box center [592, 433] width 524 height 20
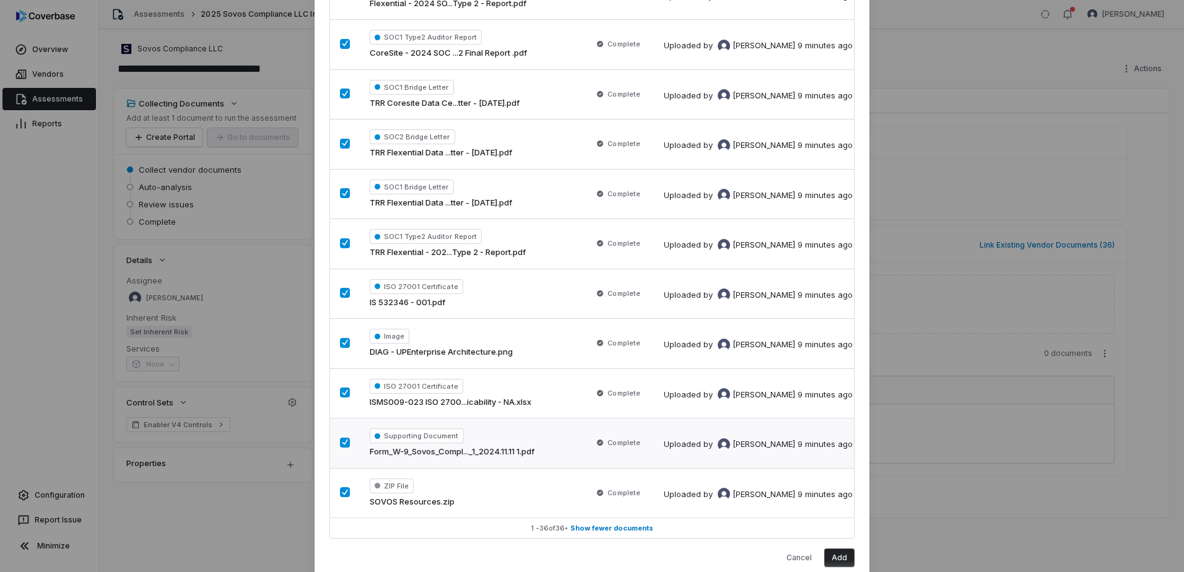
scroll to position [1449, 0]
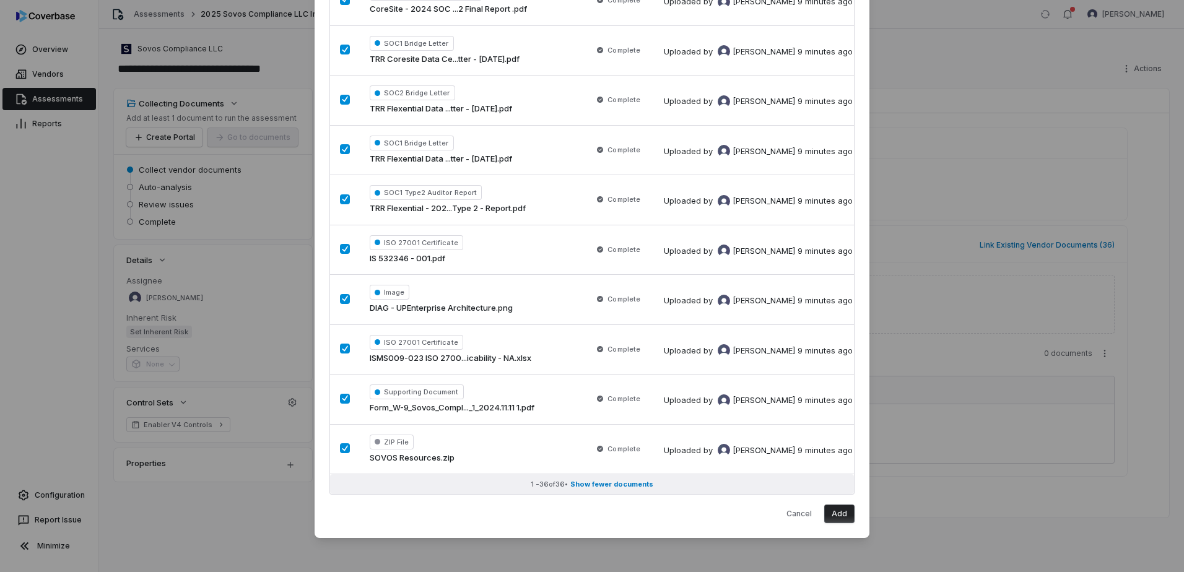
click at [632, 480] on span "Show fewer documents" at bounding box center [611, 484] width 83 height 9
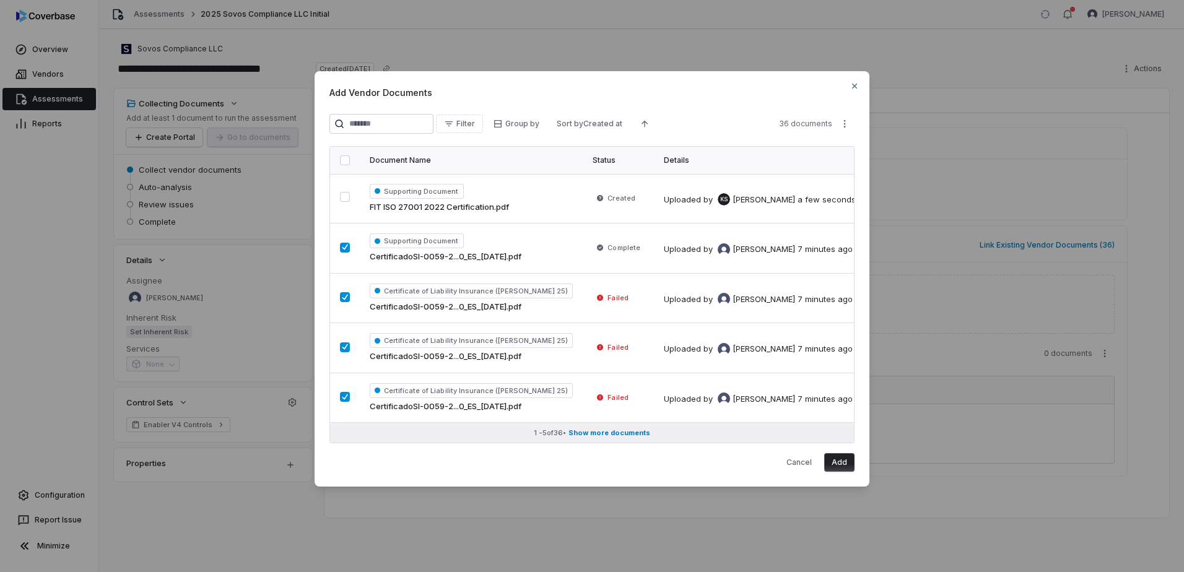
scroll to position [0, 0]
click at [809, 463] on button "Cancel" at bounding box center [799, 462] width 40 height 19
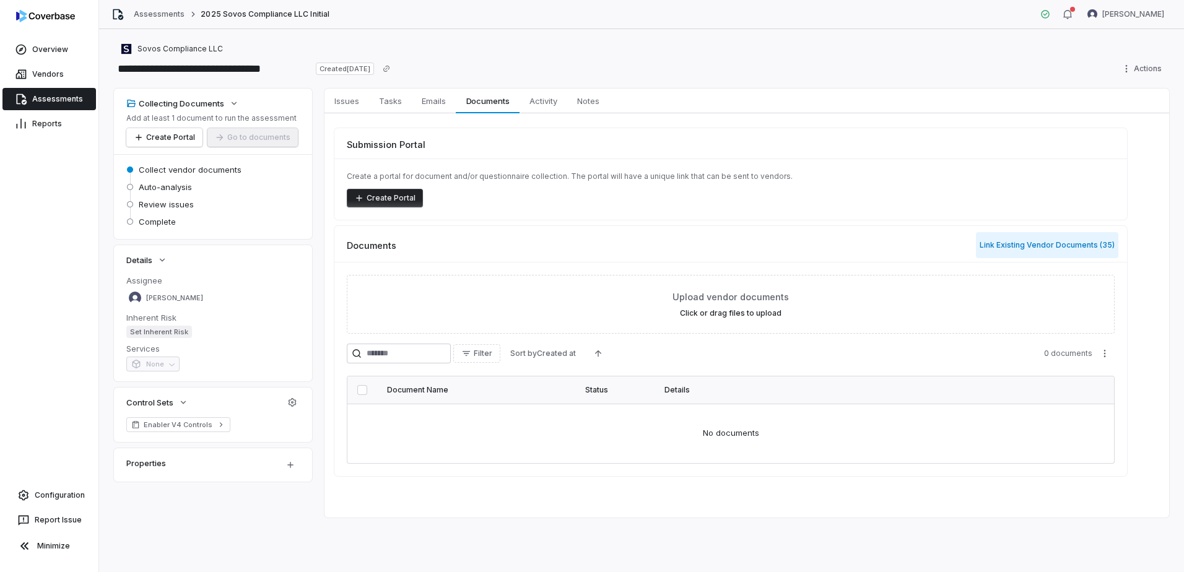
click at [1038, 244] on button "Link Existing Vendor Documents ( 35 )" at bounding box center [1047, 245] width 142 height 26
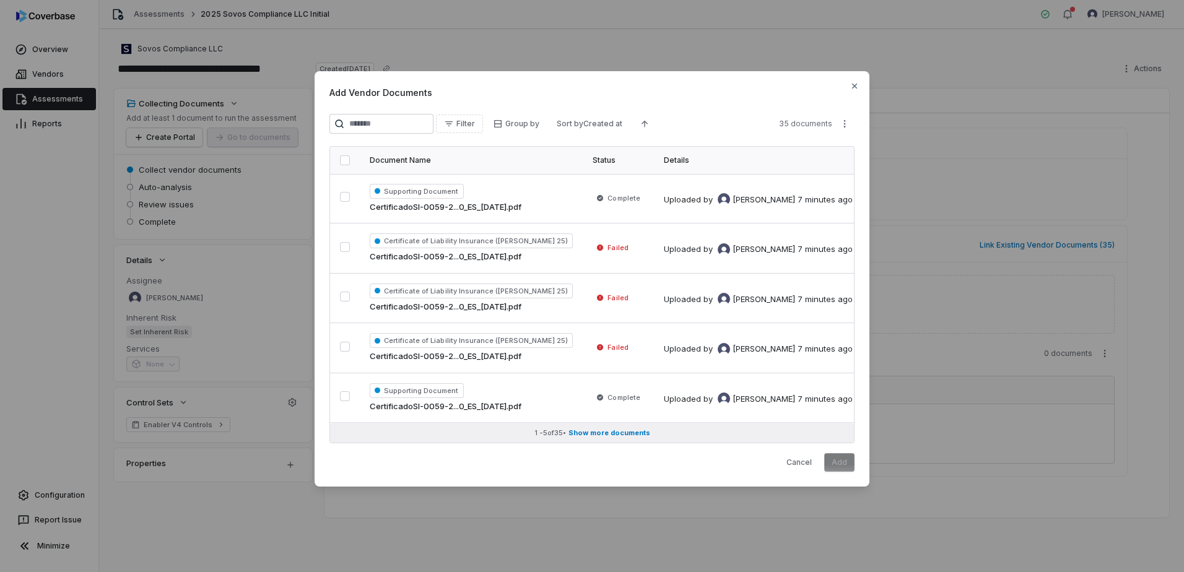
click at [594, 433] on span "Show more documents" at bounding box center [609, 432] width 82 height 9
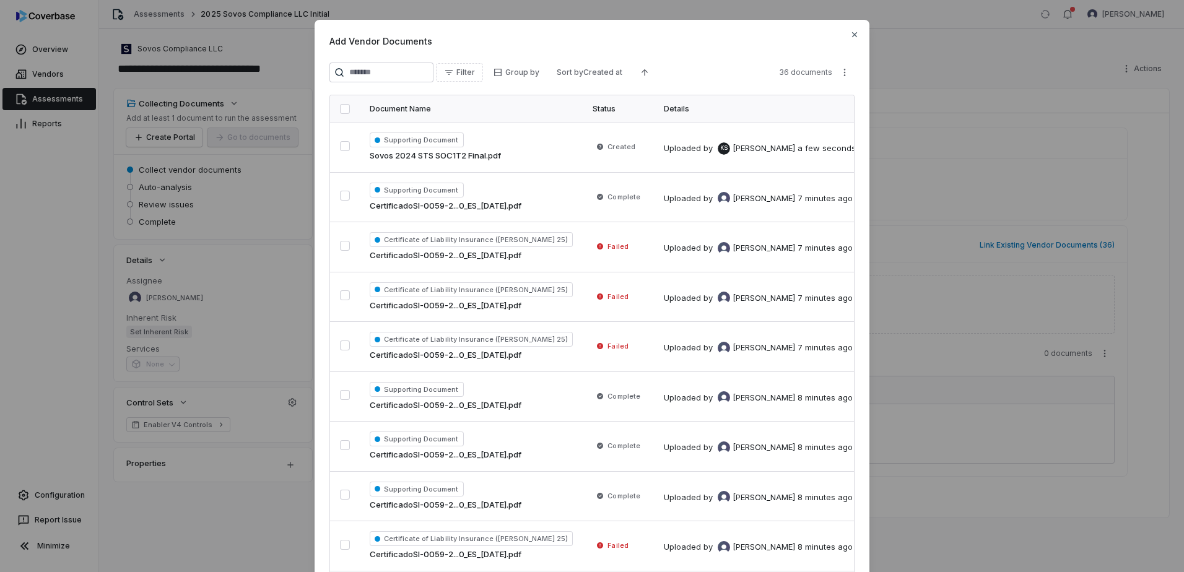
click at [342, 109] on button "button" at bounding box center [345, 109] width 10 height 10
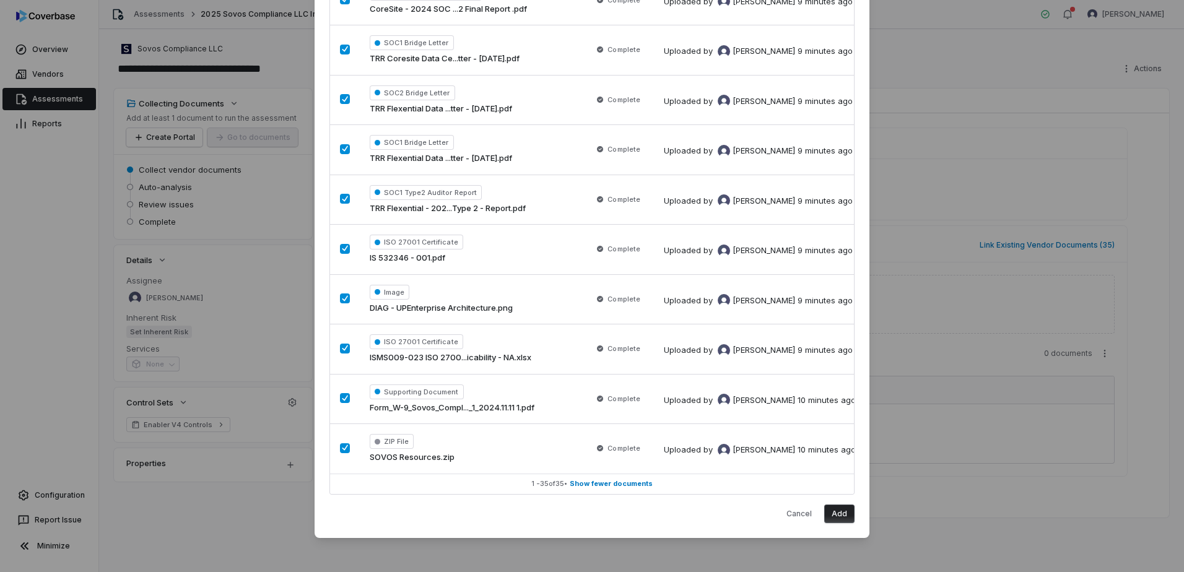
scroll to position [1399, 0]
click at [837, 511] on button "Add" at bounding box center [839, 514] width 30 height 19
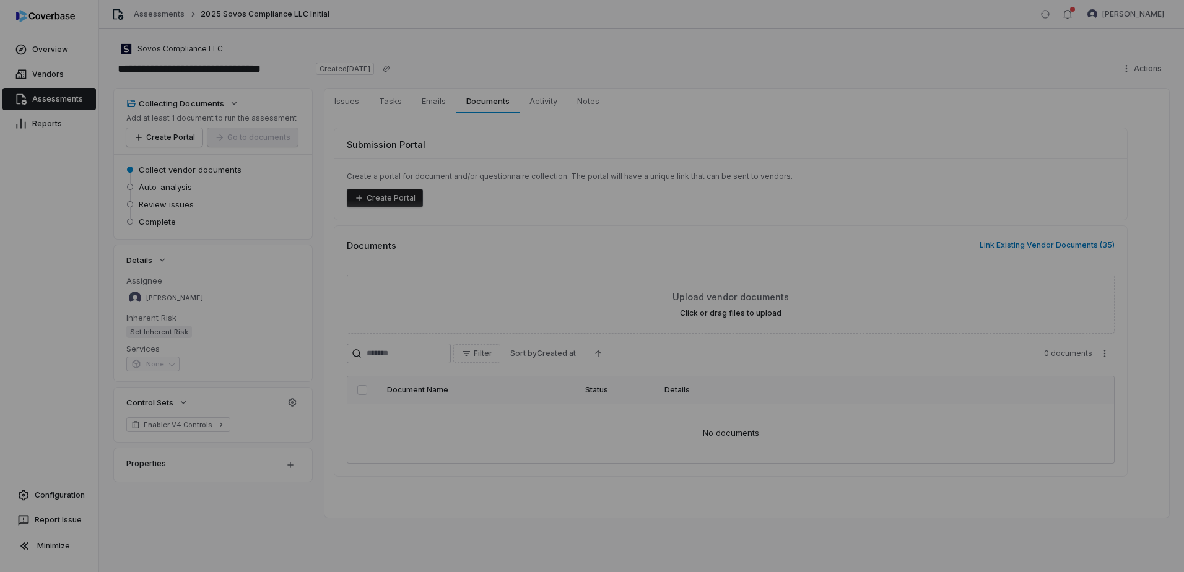
scroll to position [0, 0]
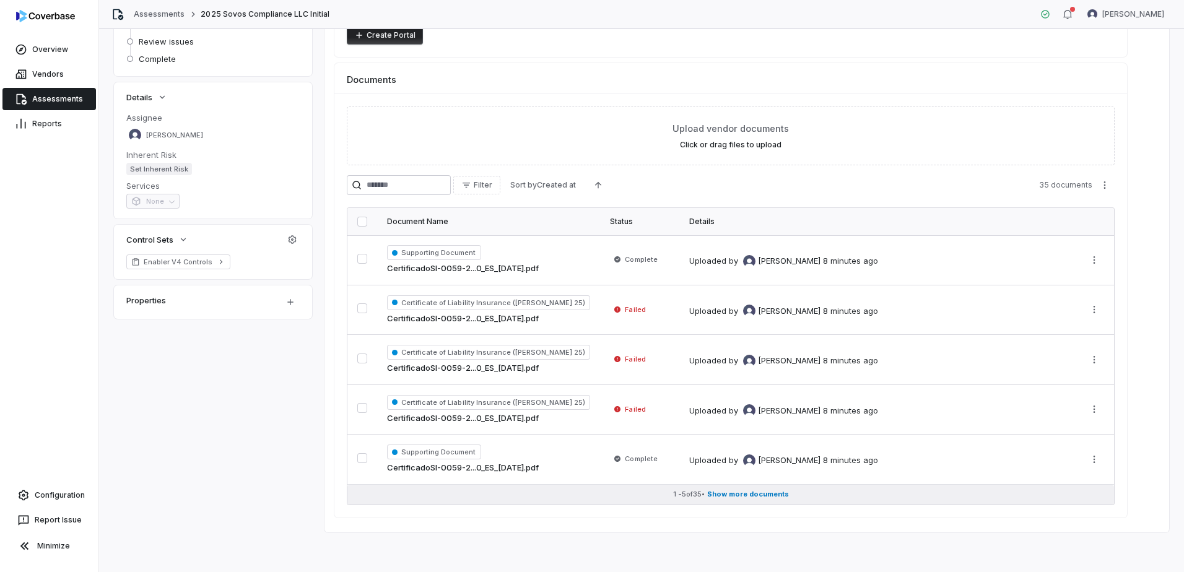
click at [728, 498] on span "Show more documents" at bounding box center [748, 494] width 82 height 9
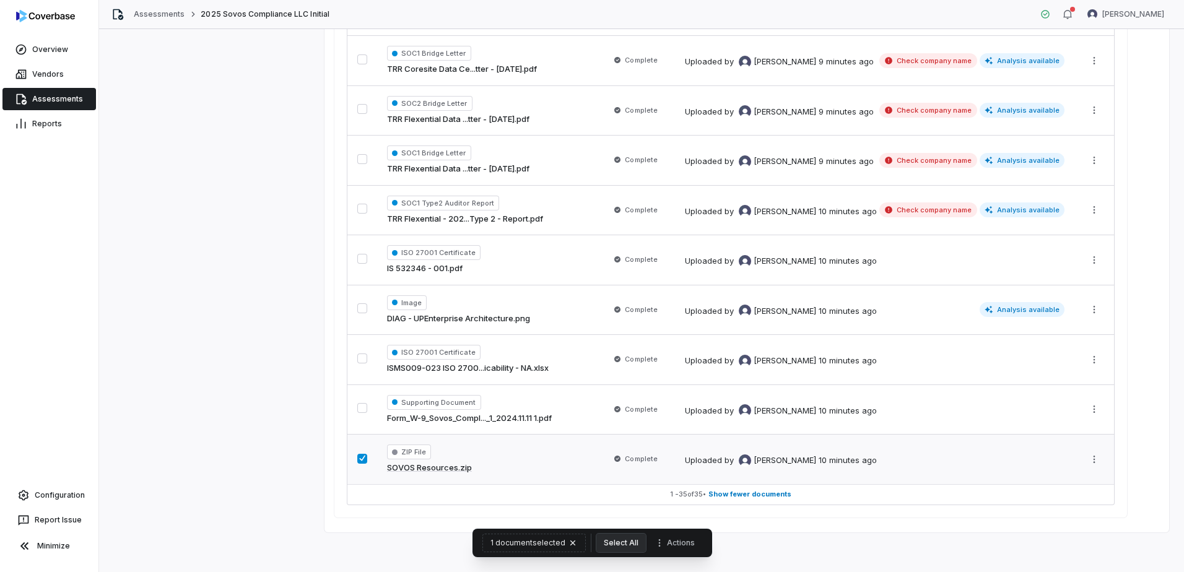
scroll to position [1658, 0]
click at [362, 459] on button "button" at bounding box center [362, 459] width 10 height 10
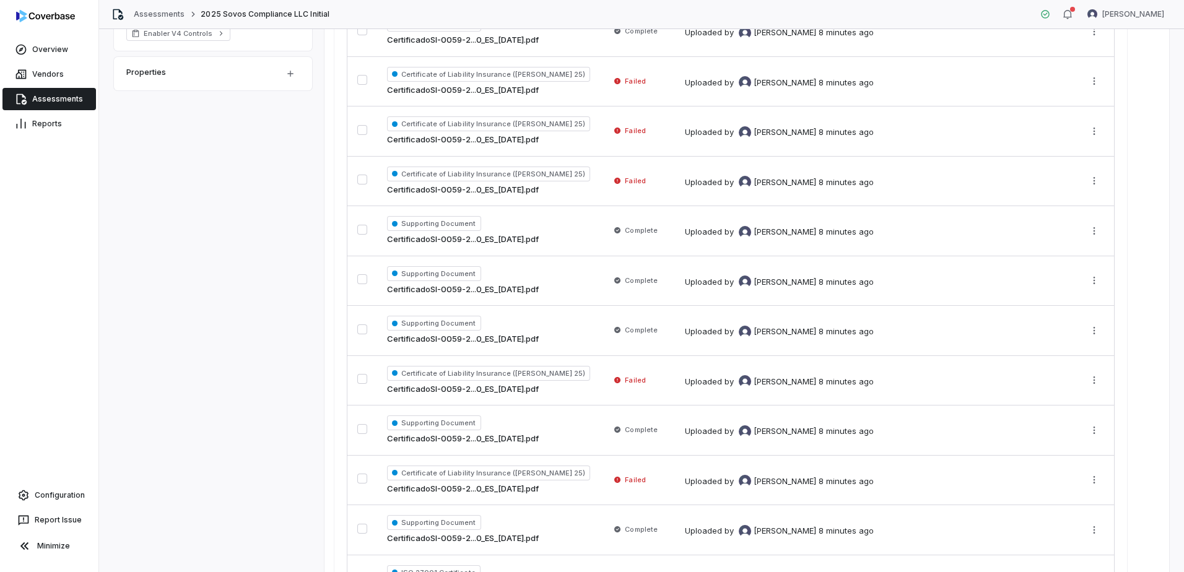
scroll to position [0, 0]
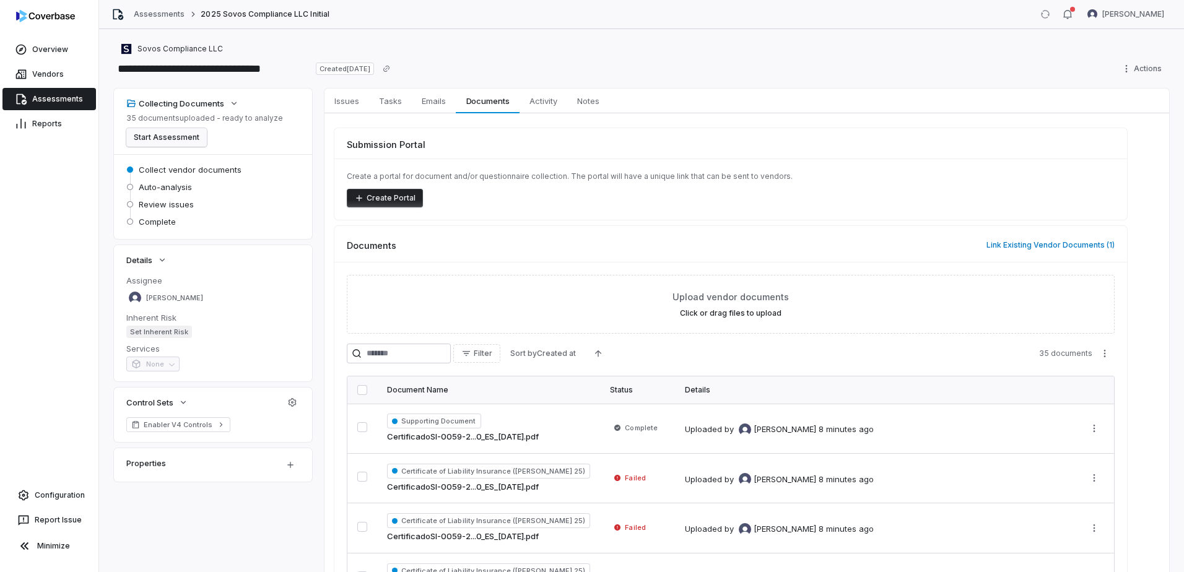
click at [181, 141] on button "Start Assessment" at bounding box center [166, 137] width 80 height 19
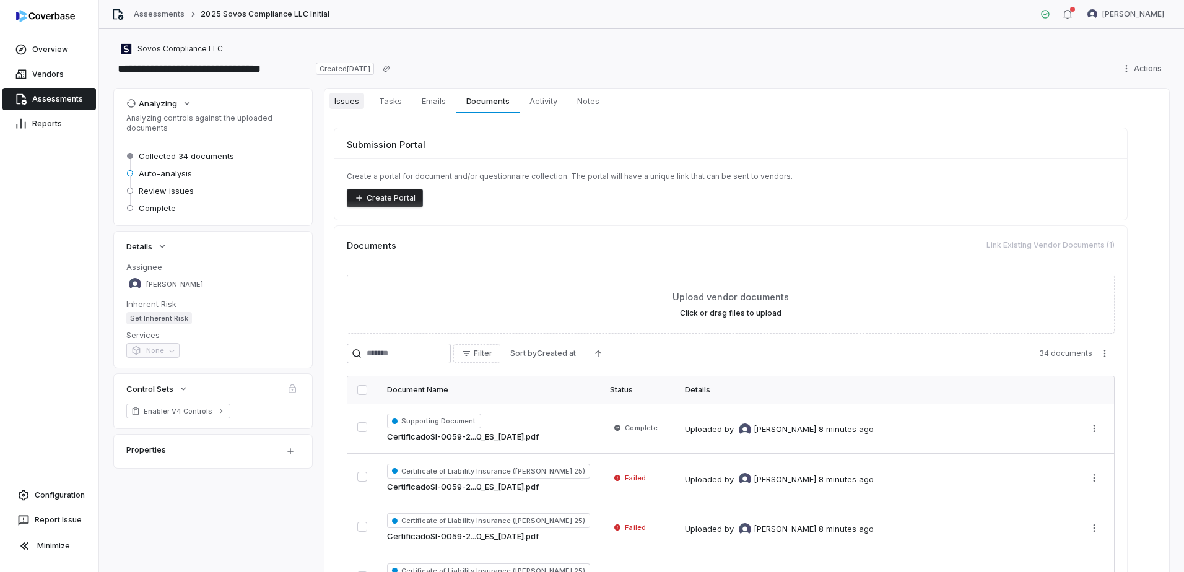
click at [362, 96] on span "Issues" at bounding box center [346, 101] width 35 height 16
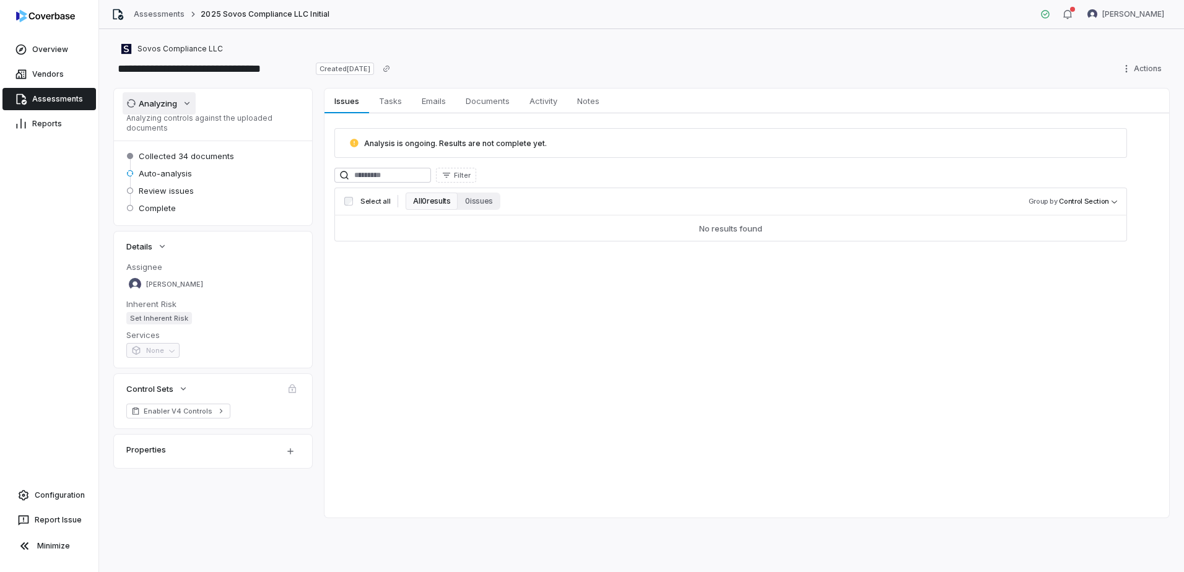
click at [163, 107] on div "Analyzing" at bounding box center [151, 103] width 51 height 11
click at [171, 103] on div "Analyzing" at bounding box center [151, 103] width 51 height 11
click at [163, 70] on input "**********" at bounding box center [212, 69] width 197 height 20
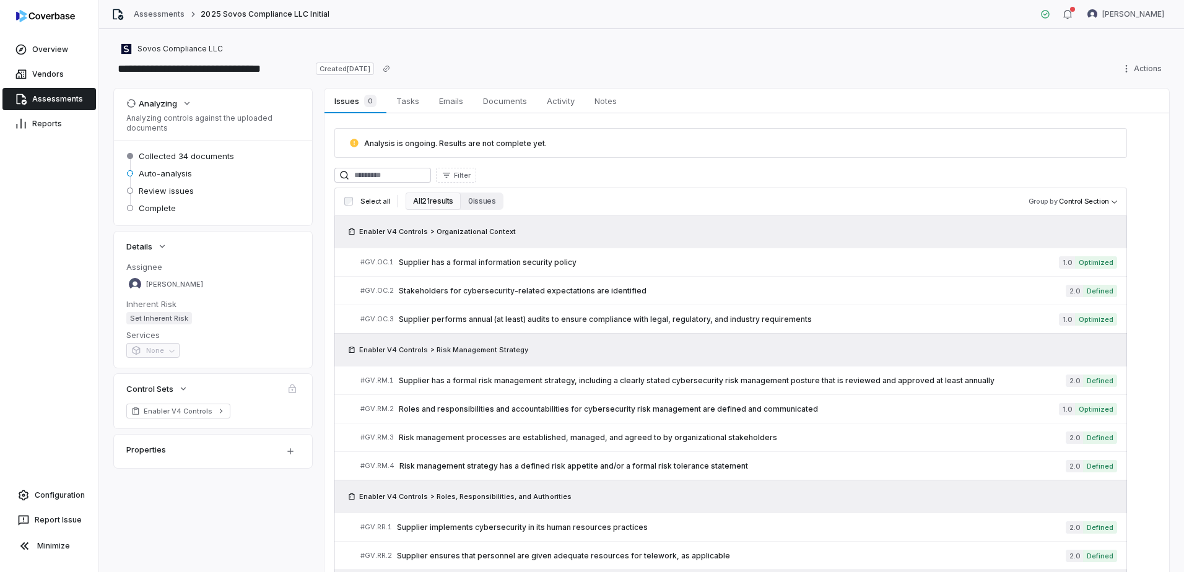
click at [428, 204] on button "All 21 results" at bounding box center [433, 201] width 55 height 17
click at [50, 99] on link "Assessments" at bounding box center [48, 99] width 93 height 22
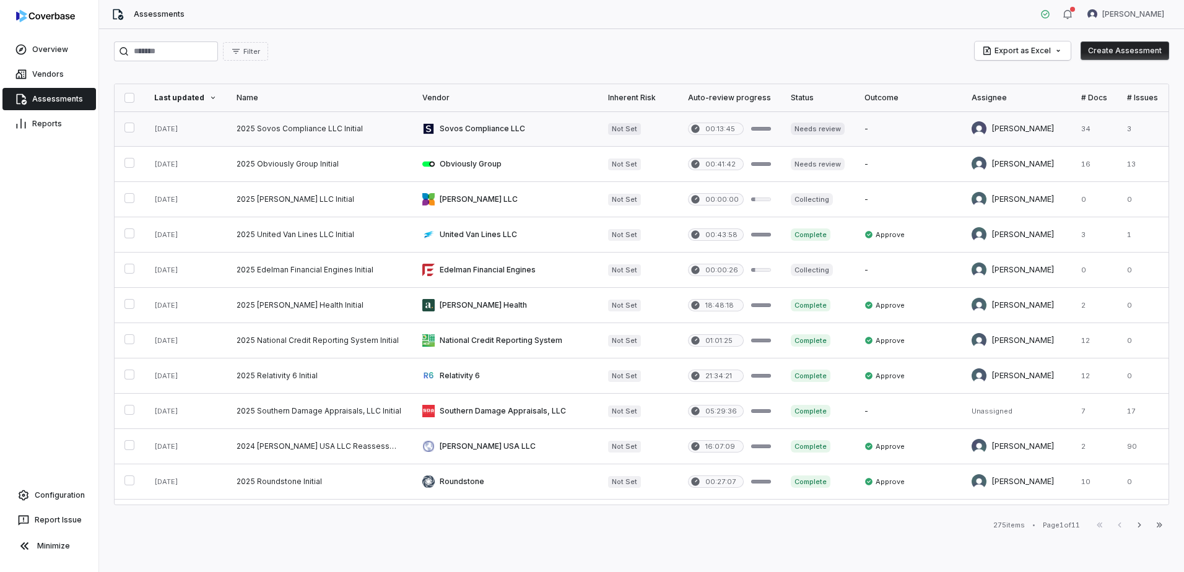
click at [318, 128] on link at bounding box center [320, 128] width 186 height 35
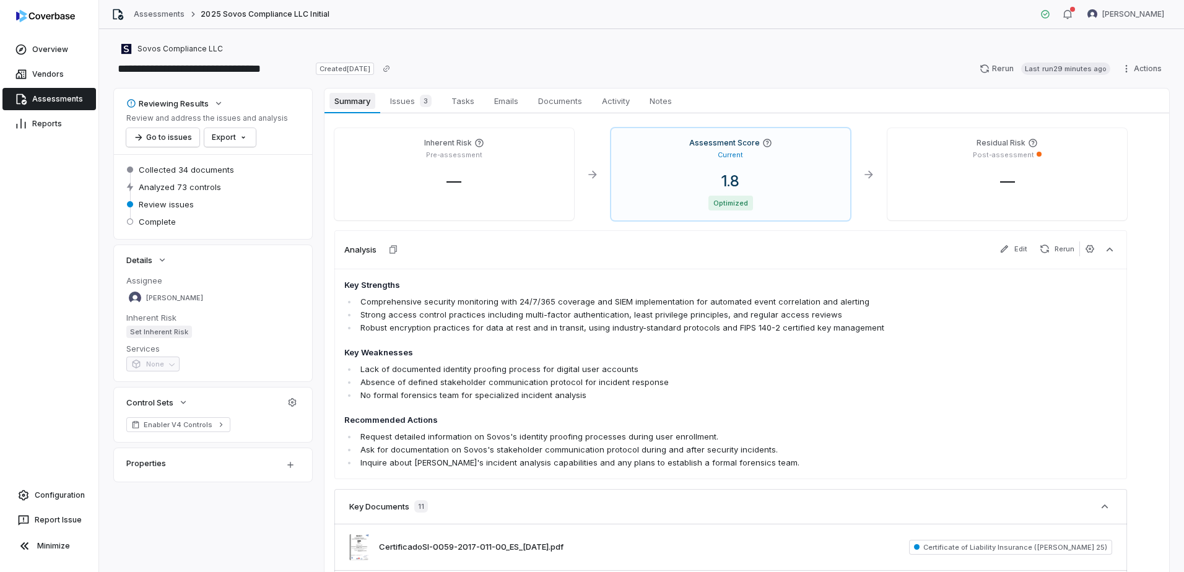
click at [344, 102] on span "Summary" at bounding box center [351, 101] width 45 height 16
click at [402, 108] on span "Issues 3" at bounding box center [410, 100] width 51 height 17
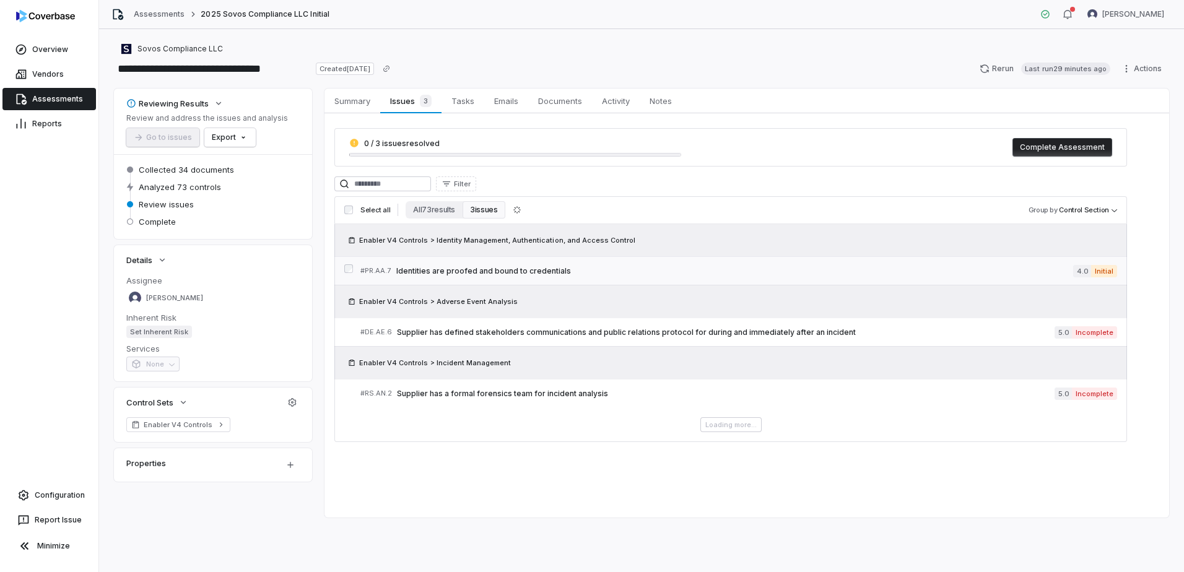
click at [523, 264] on div "# PR.AA.7 Identities are proofed and bound to credentials" at bounding box center [716, 270] width 713 height 13
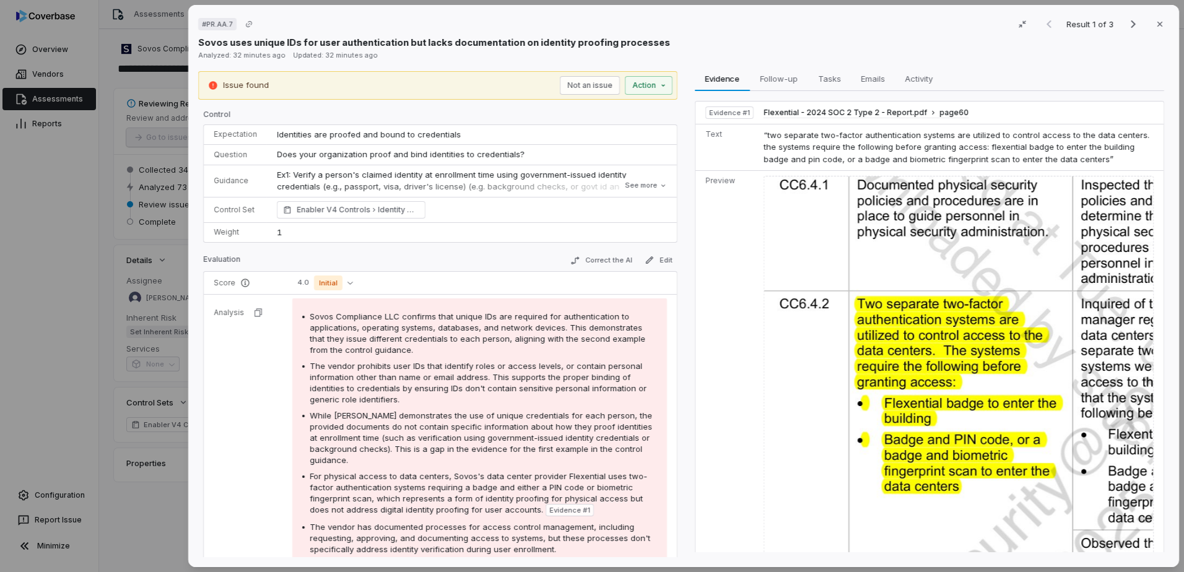
click at [82, 315] on div "# PR.AA.7 Result 1 of 3 Close Sovos uses unique IDs for user authentication but…" at bounding box center [592, 286] width 1184 height 572
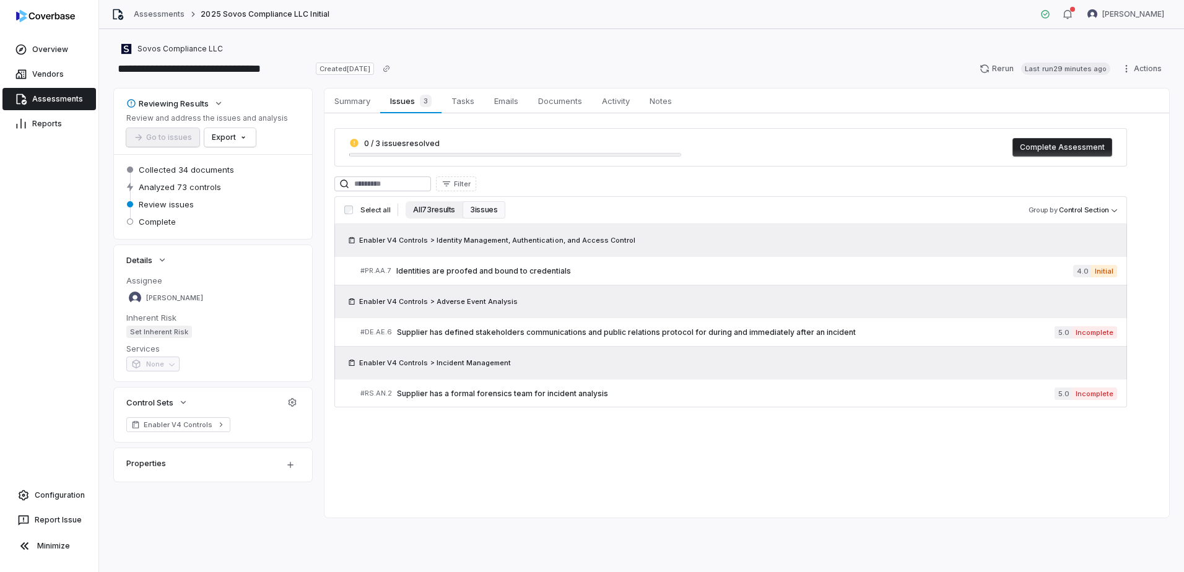
click at [438, 209] on button "All 73 results" at bounding box center [434, 209] width 57 height 17
